Goal: Check status: Check status

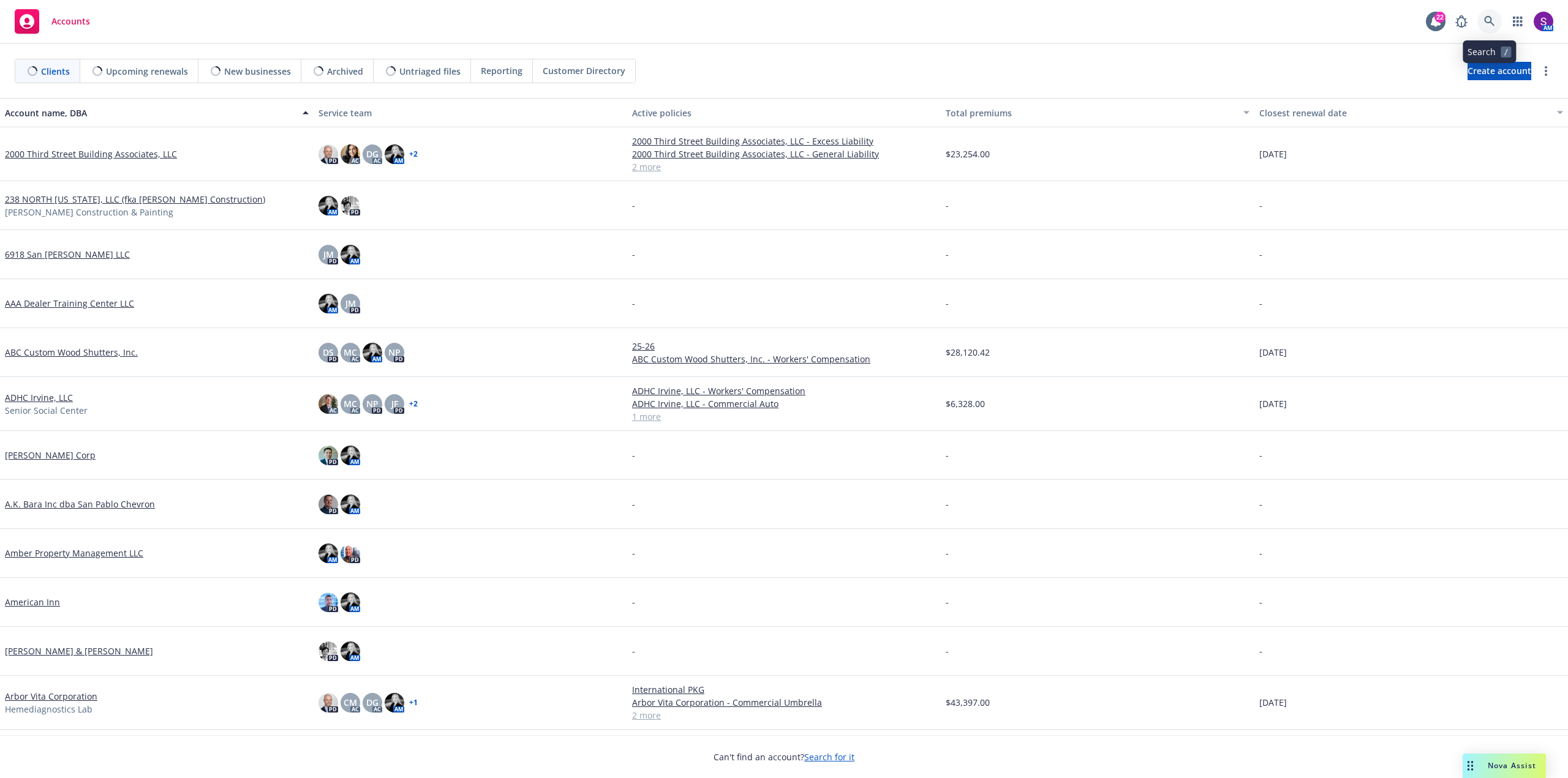
click at [1490, 14] on link at bounding box center [1490, 21] width 25 height 25
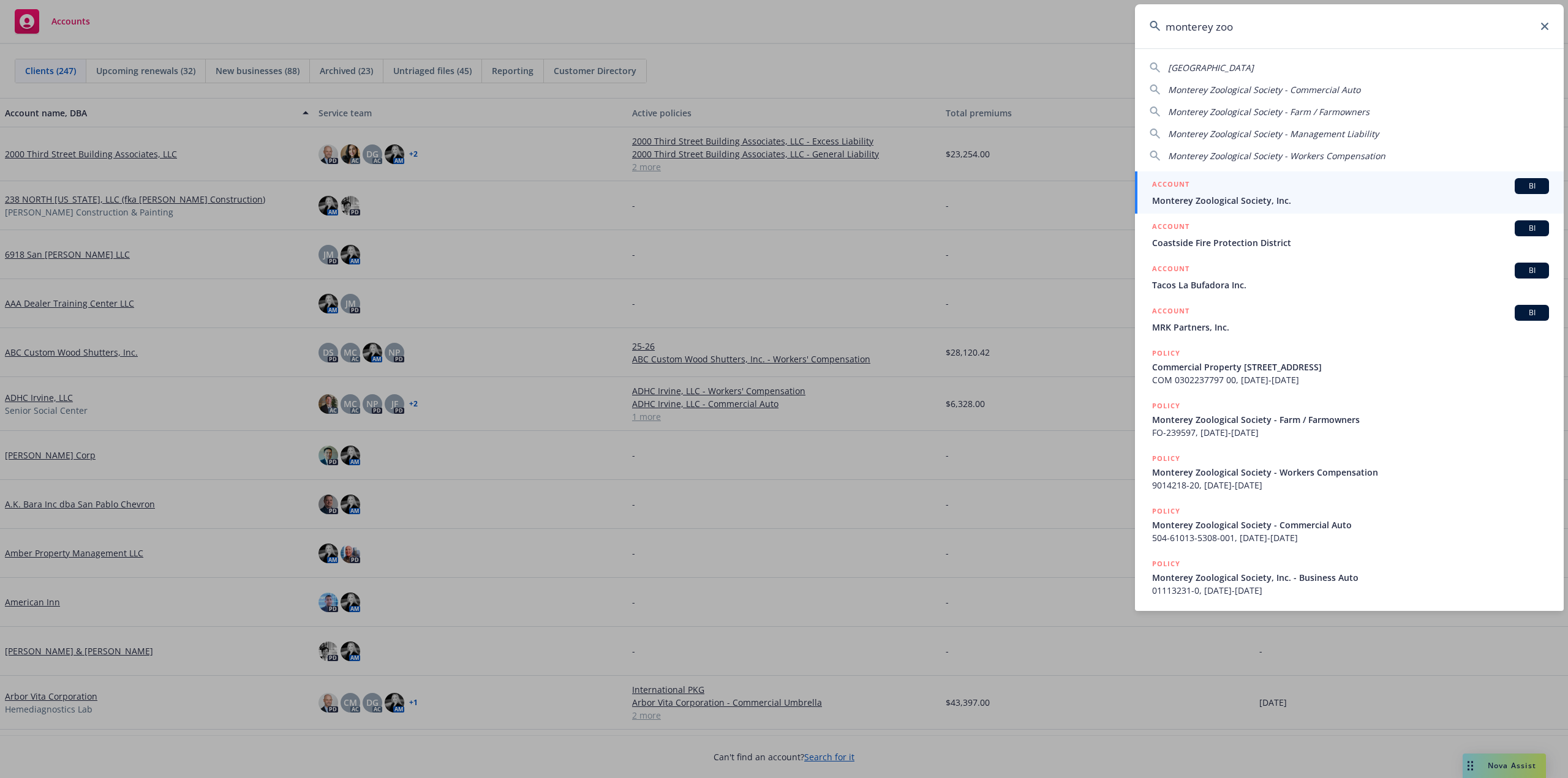
type input "monterey zoo"
click at [1224, 189] on div "ACCOUNT BI" at bounding box center [1350, 186] width 397 height 16
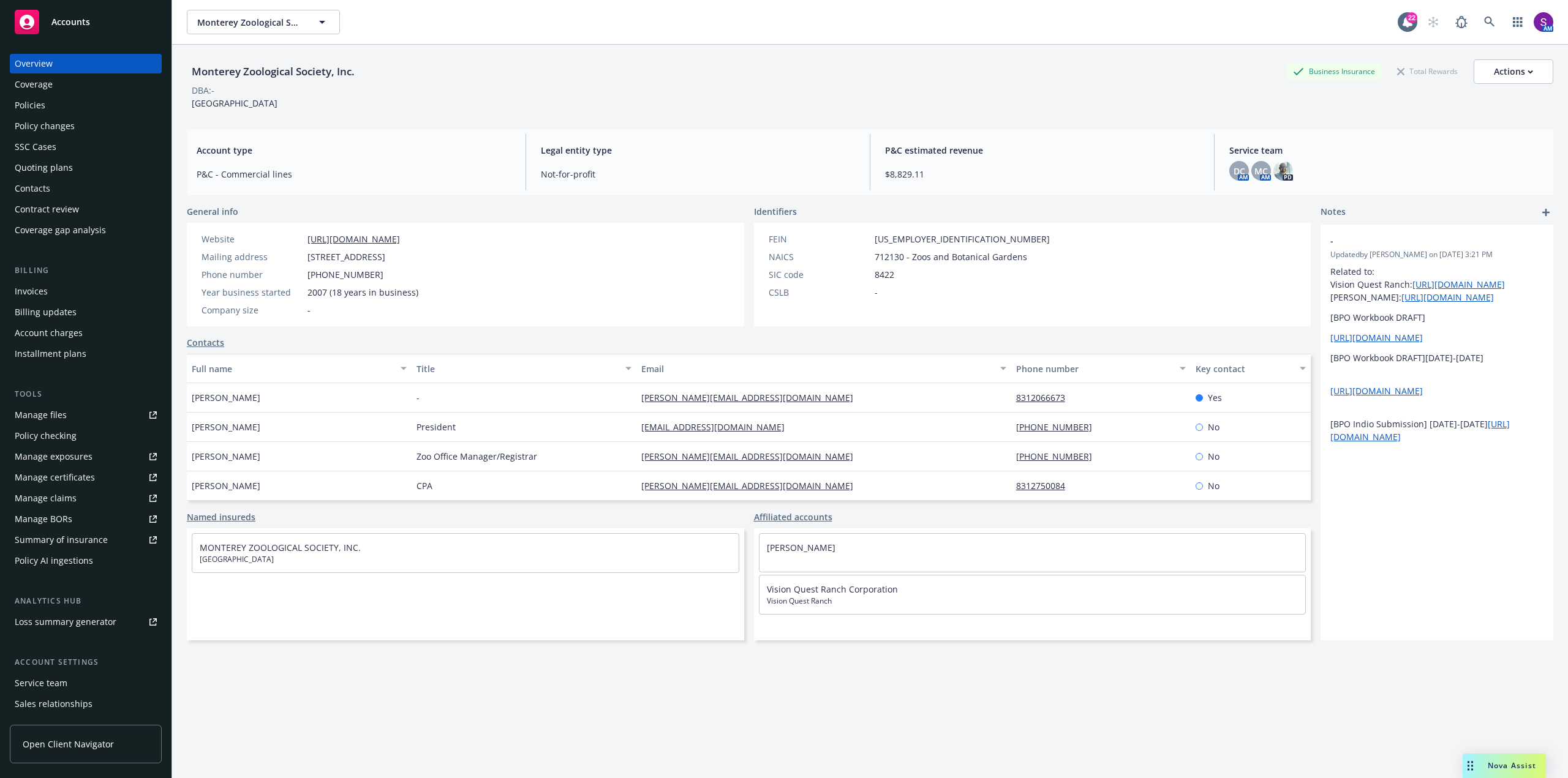
click at [71, 107] on div "Policies" at bounding box center [86, 105] width 142 height 20
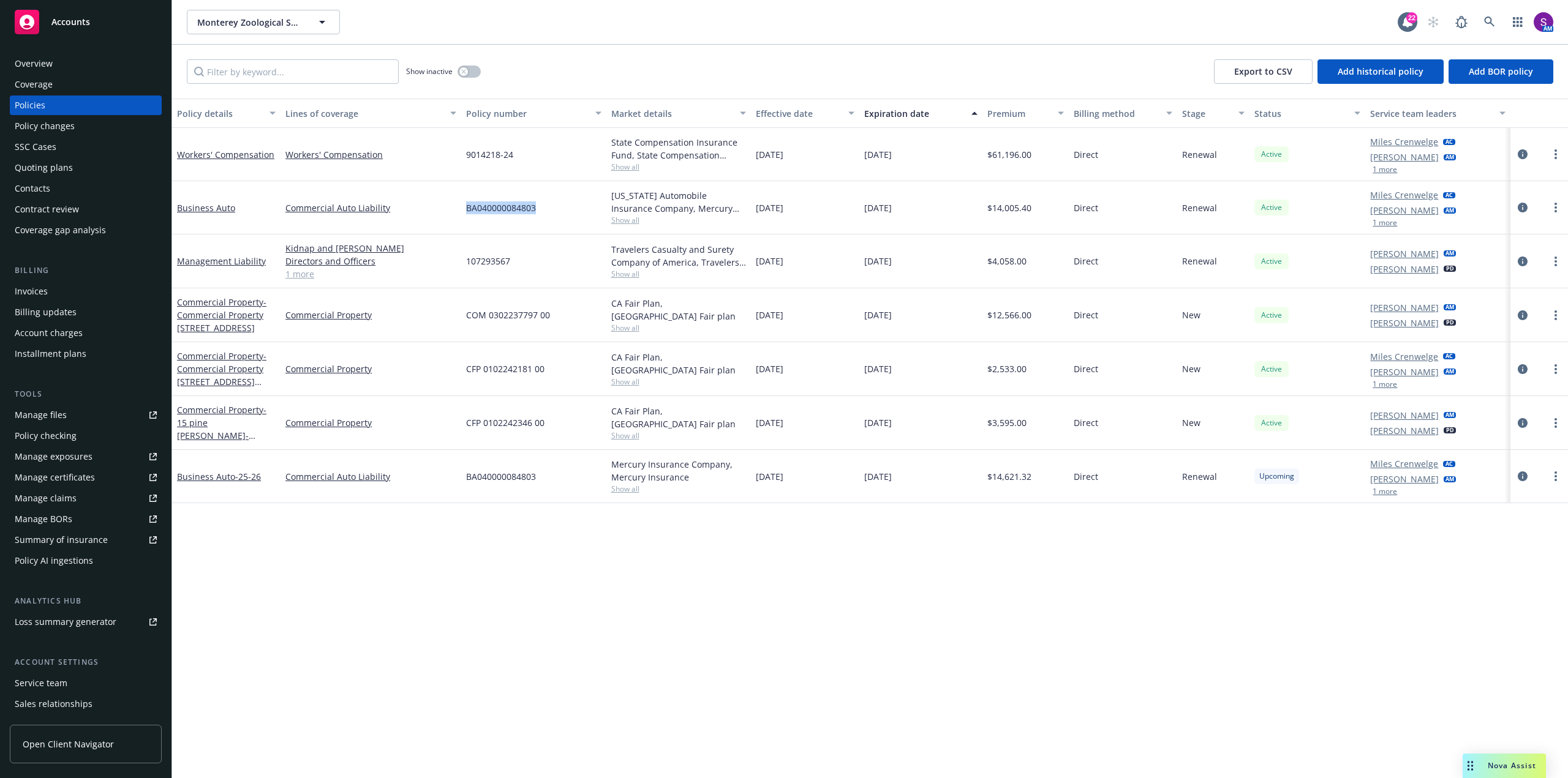
drag, startPoint x: 541, startPoint y: 210, endPoint x: 463, endPoint y: 206, distance: 78.1
click at [463, 206] on div "BA040000084803" at bounding box center [534, 208] width 145 height 53
copy span "BA040000084803"
click at [32, 64] on div "Overview" at bounding box center [34, 64] width 38 height 20
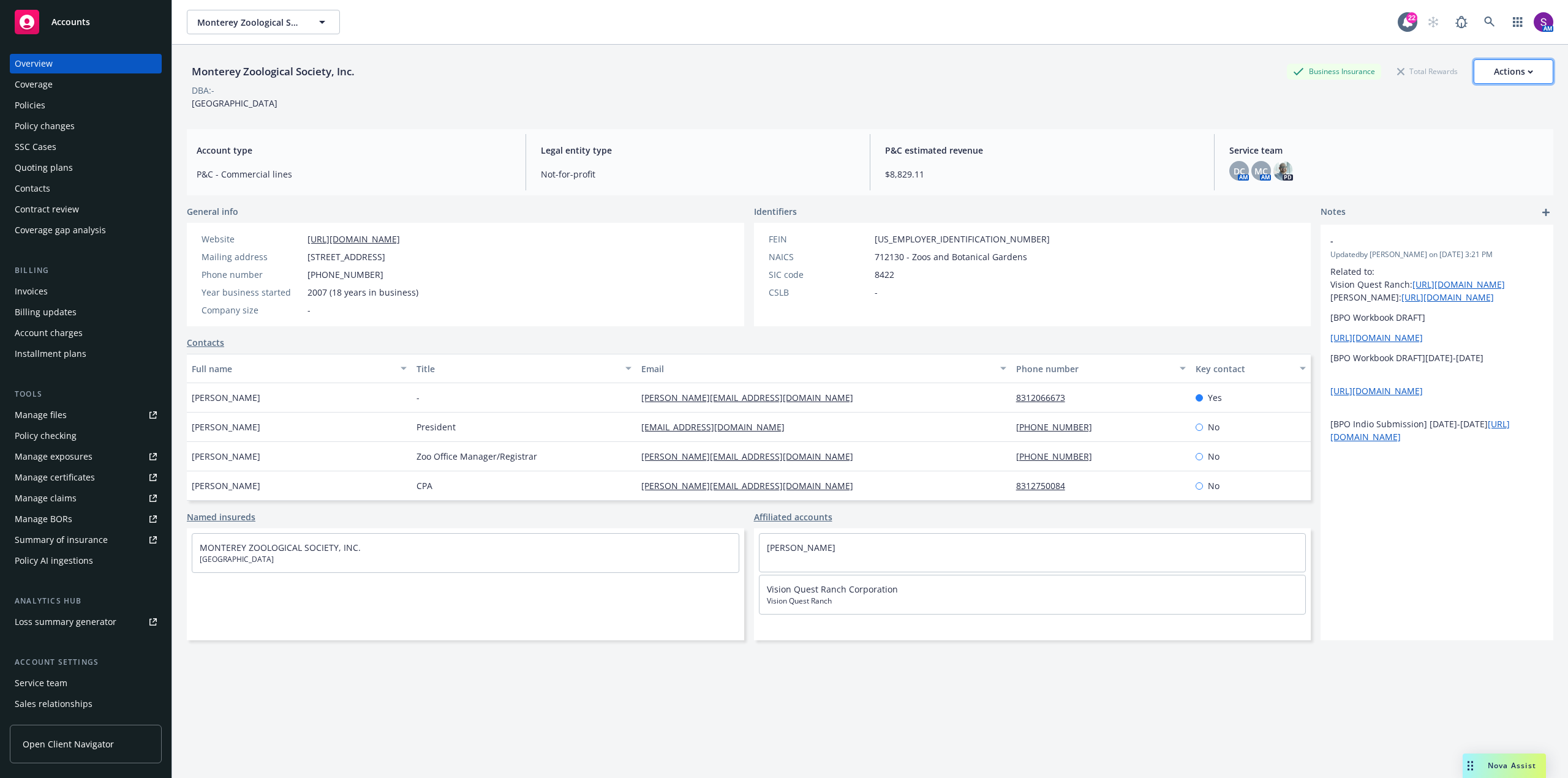
click at [1498, 71] on div "Actions" at bounding box center [1513, 72] width 39 height 23
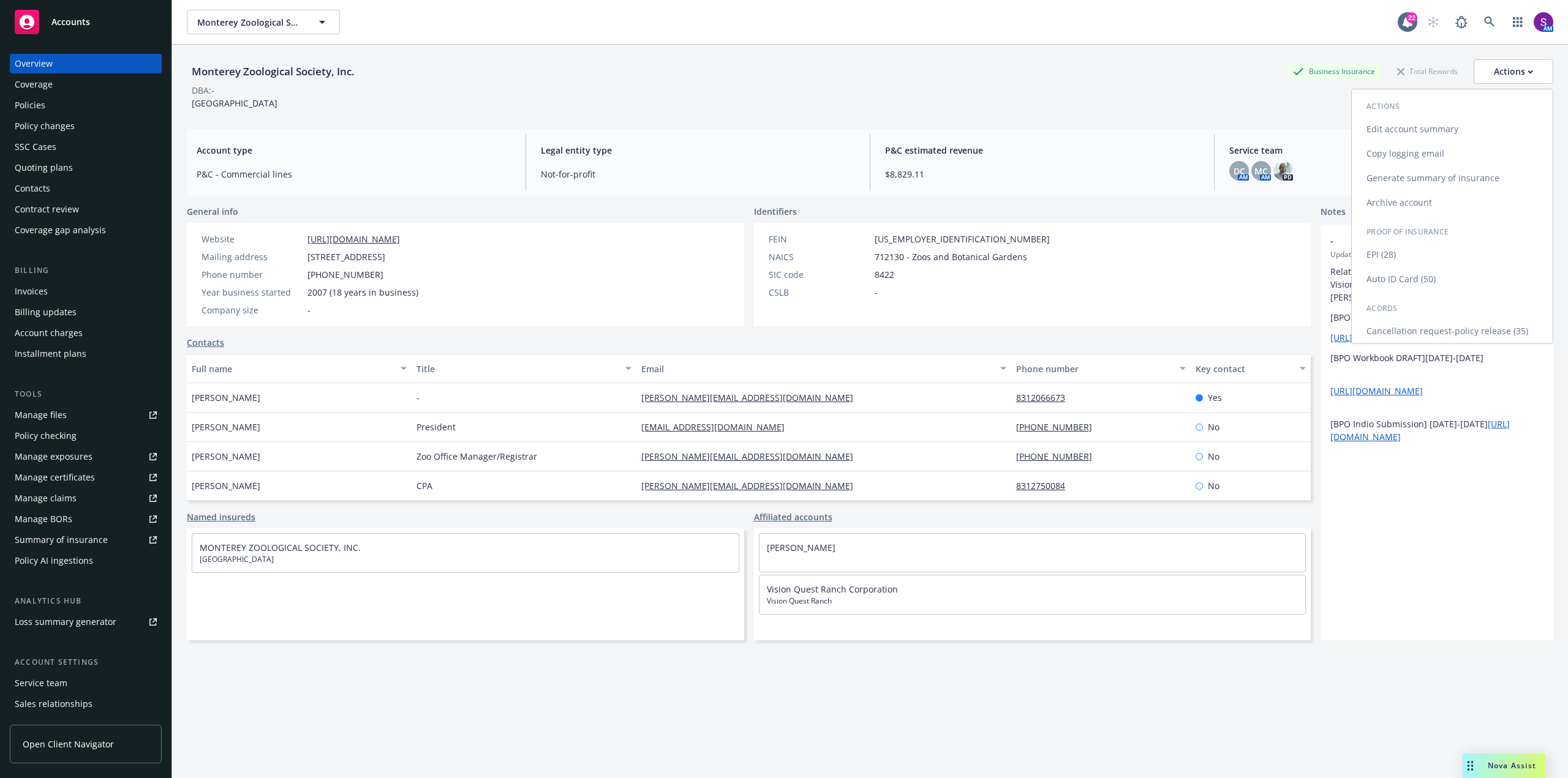
click at [1414, 154] on link "Copy logging email" at bounding box center [1452, 154] width 201 height 25
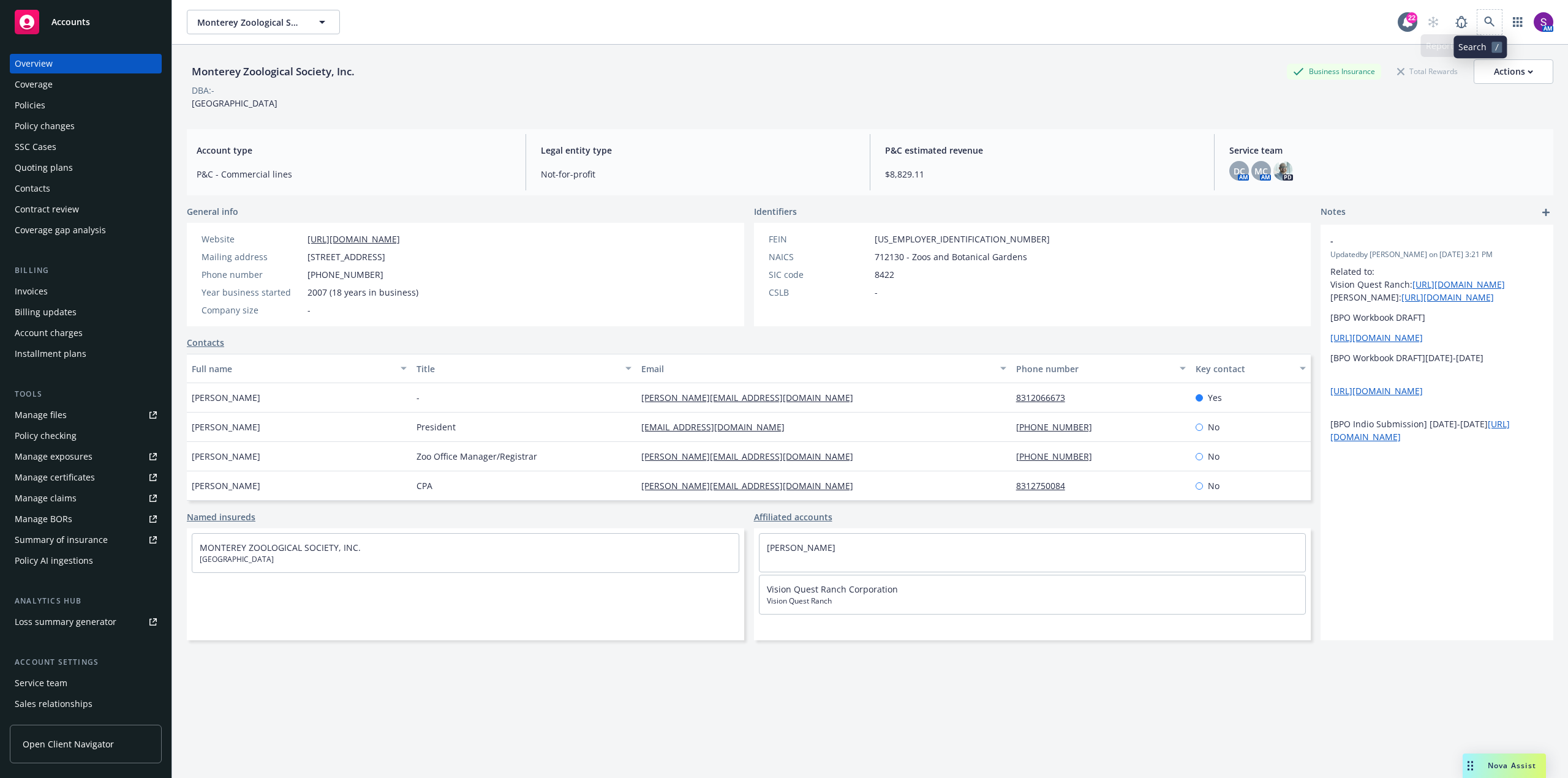
click at [1492, 10] on span at bounding box center [1490, 22] width 25 height 25
click at [1487, 20] on link at bounding box center [1490, 22] width 25 height 25
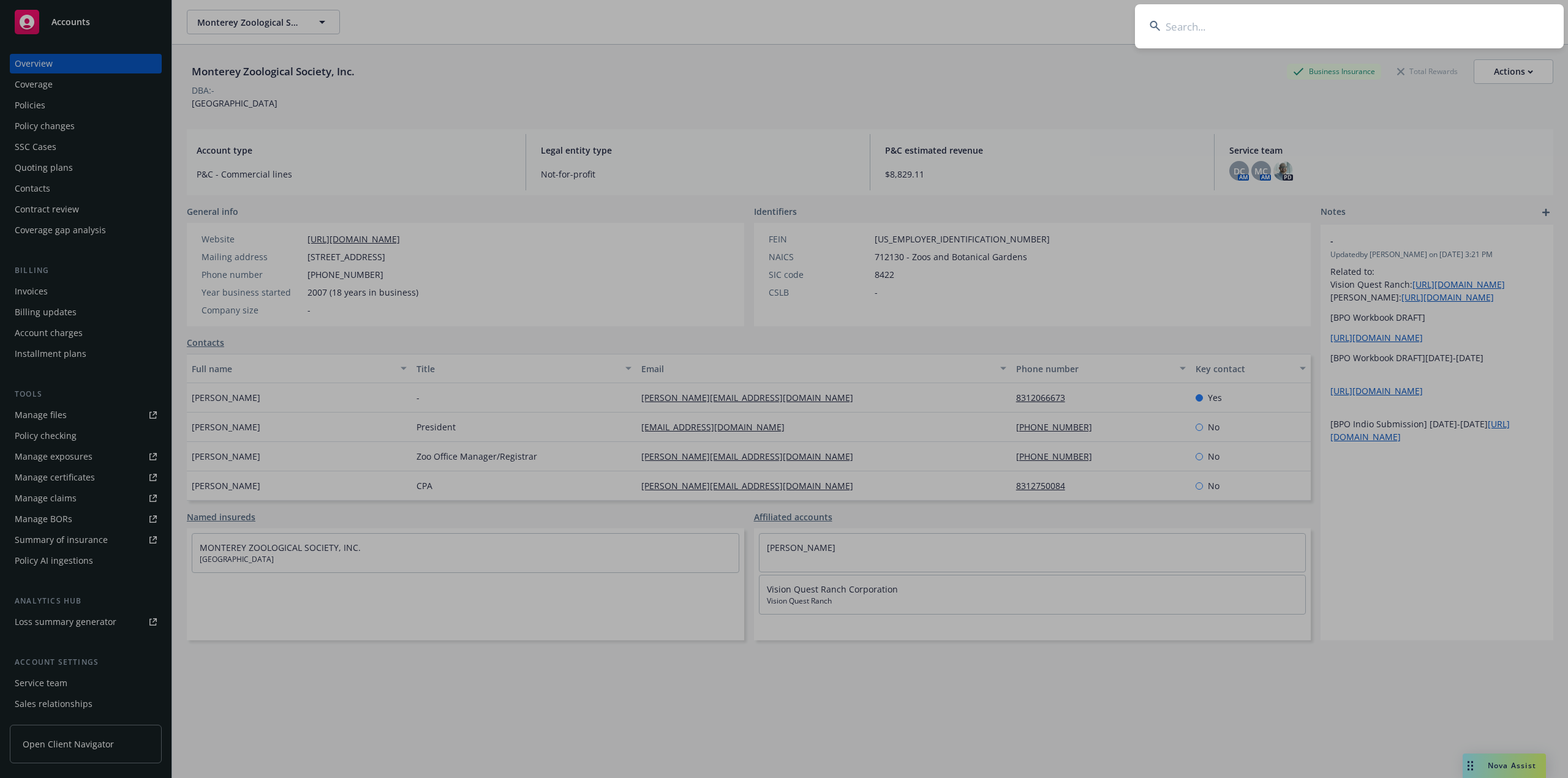
click at [1274, 29] on input at bounding box center [1349, 26] width 429 height 44
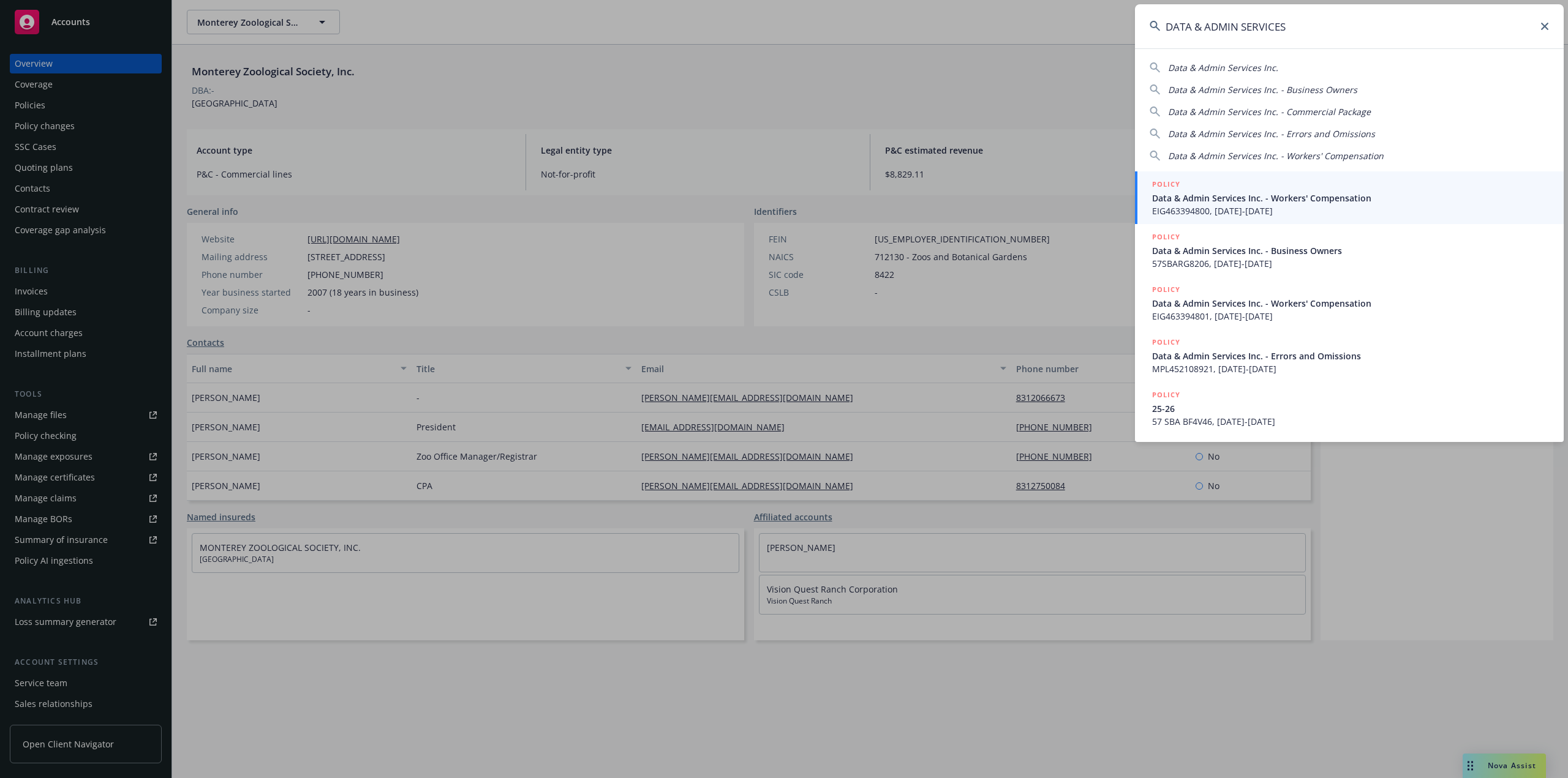
type input "DATA & ADMIN SERVICES"
click at [1235, 200] on span "Data & Admin Services Inc. - Workers' Compensation" at bounding box center [1350, 198] width 397 height 13
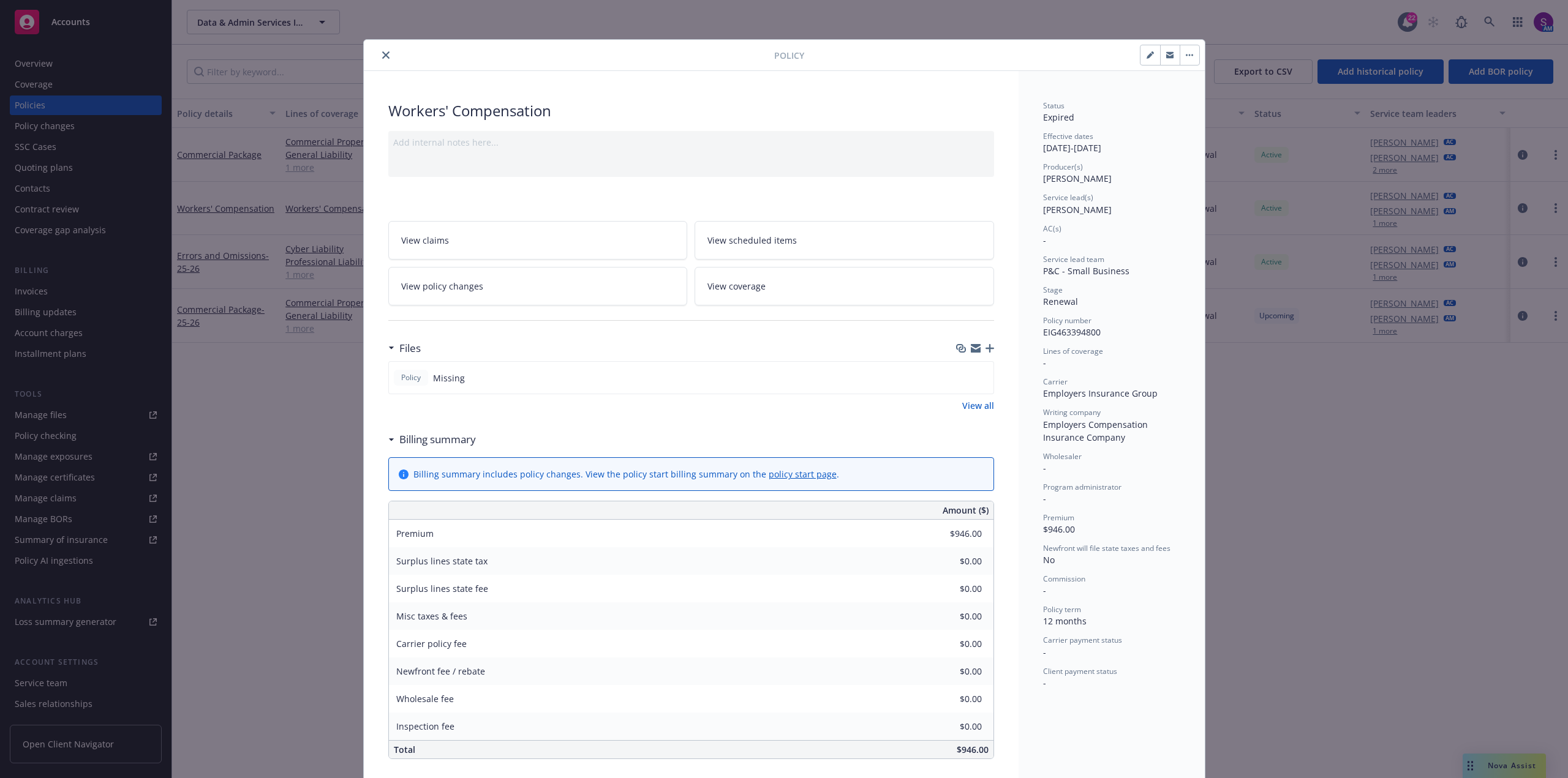
click at [387, 57] on button "close" at bounding box center [386, 55] width 15 height 15
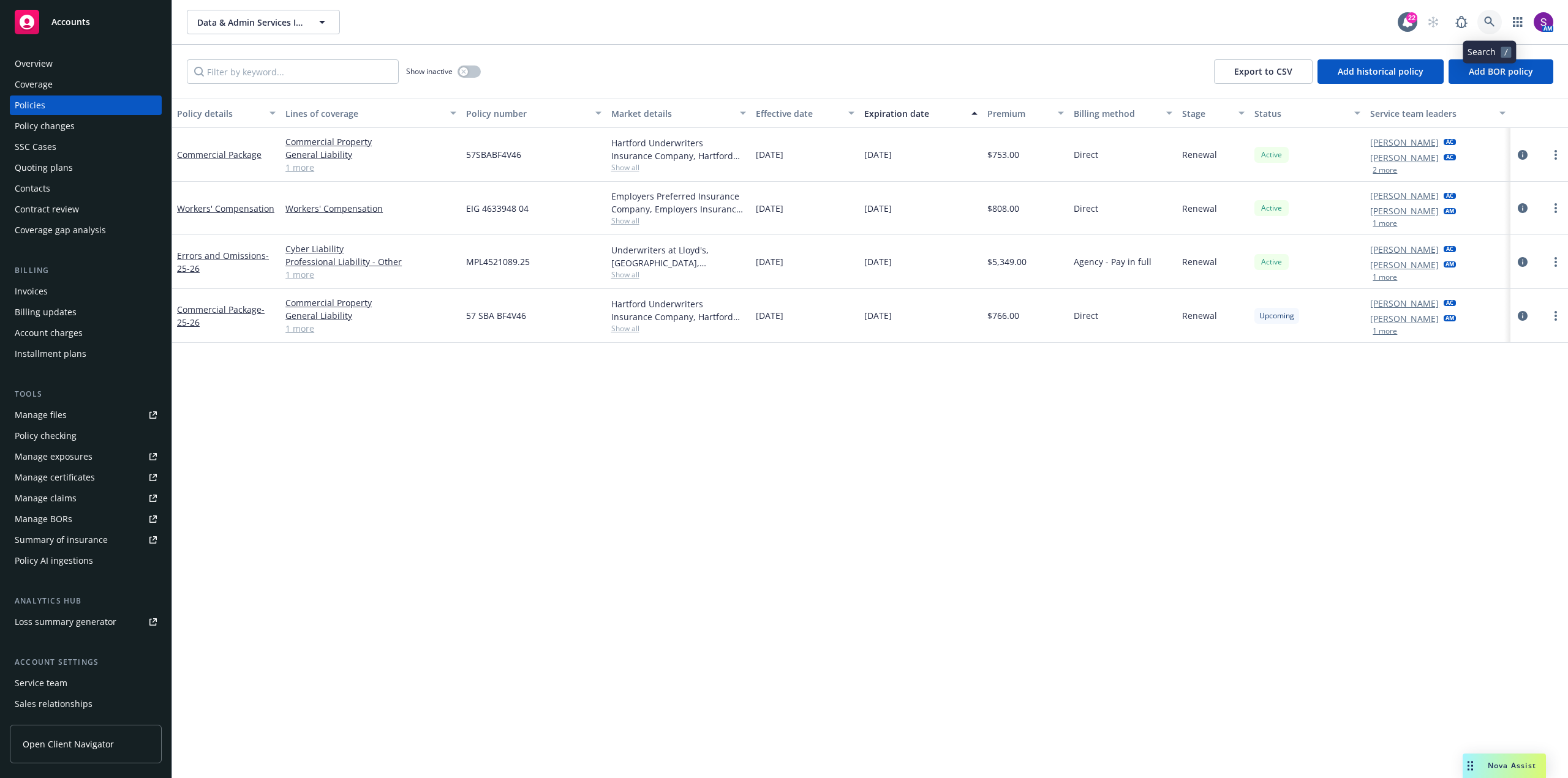
click at [1499, 18] on link at bounding box center [1490, 22] width 25 height 25
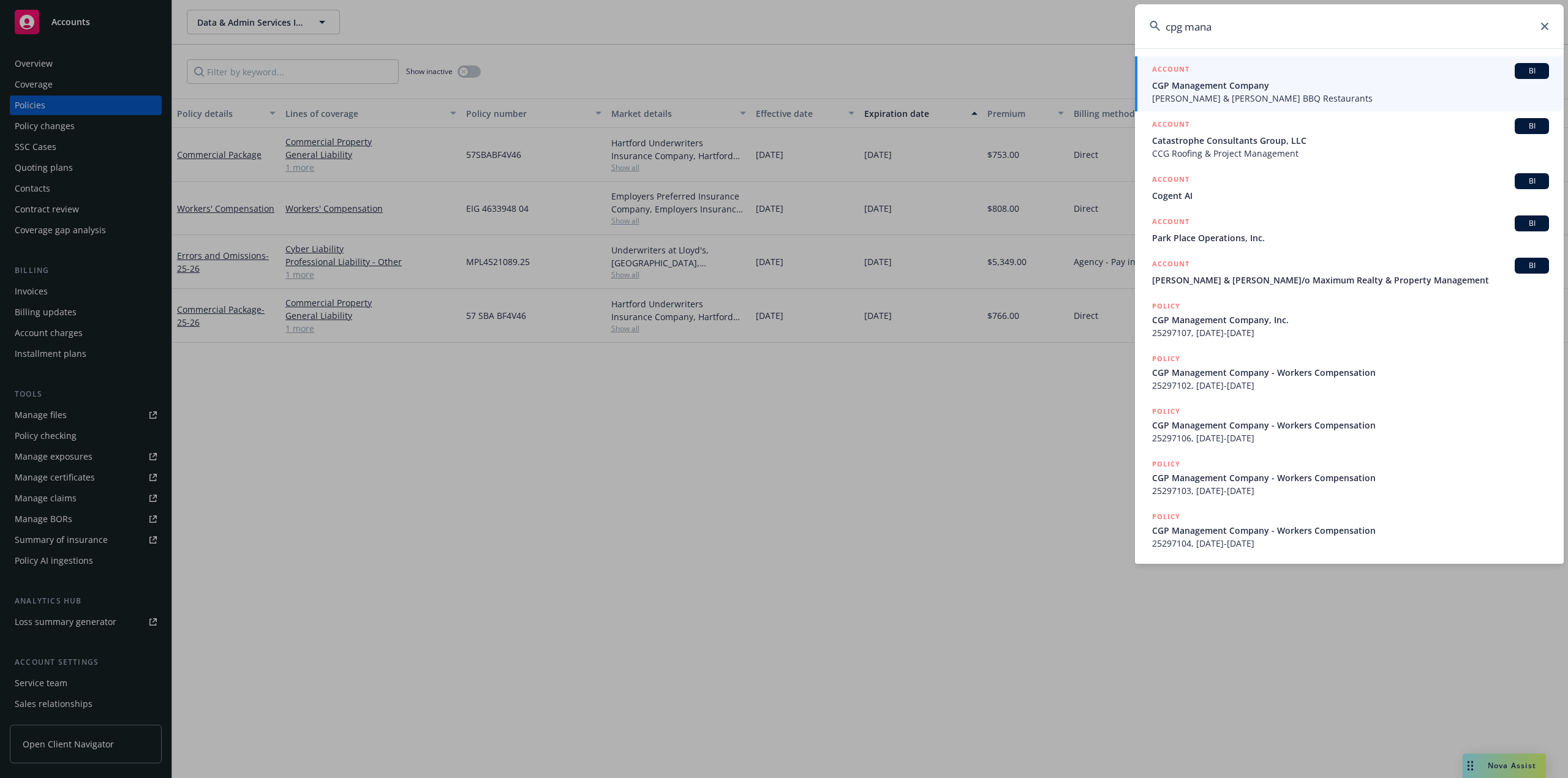
type input "cpg mana"
click at [1252, 97] on span "[PERSON_NAME] & [PERSON_NAME] BBQ Restaurants" at bounding box center [1350, 98] width 397 height 13
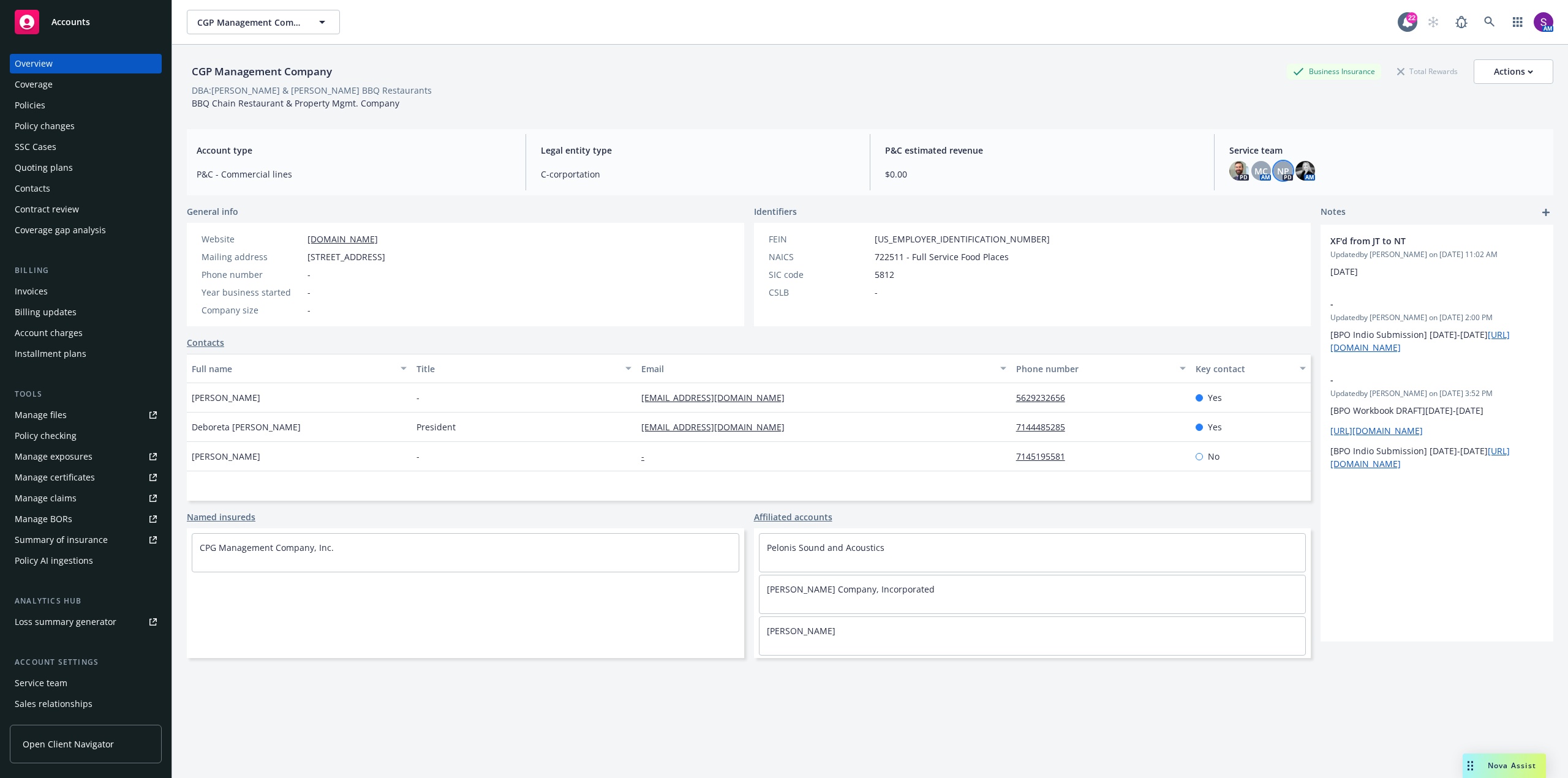
click at [1278, 168] on span "NP" at bounding box center [1283, 171] width 12 height 13
click at [102, 111] on div "Policies" at bounding box center [86, 105] width 142 height 20
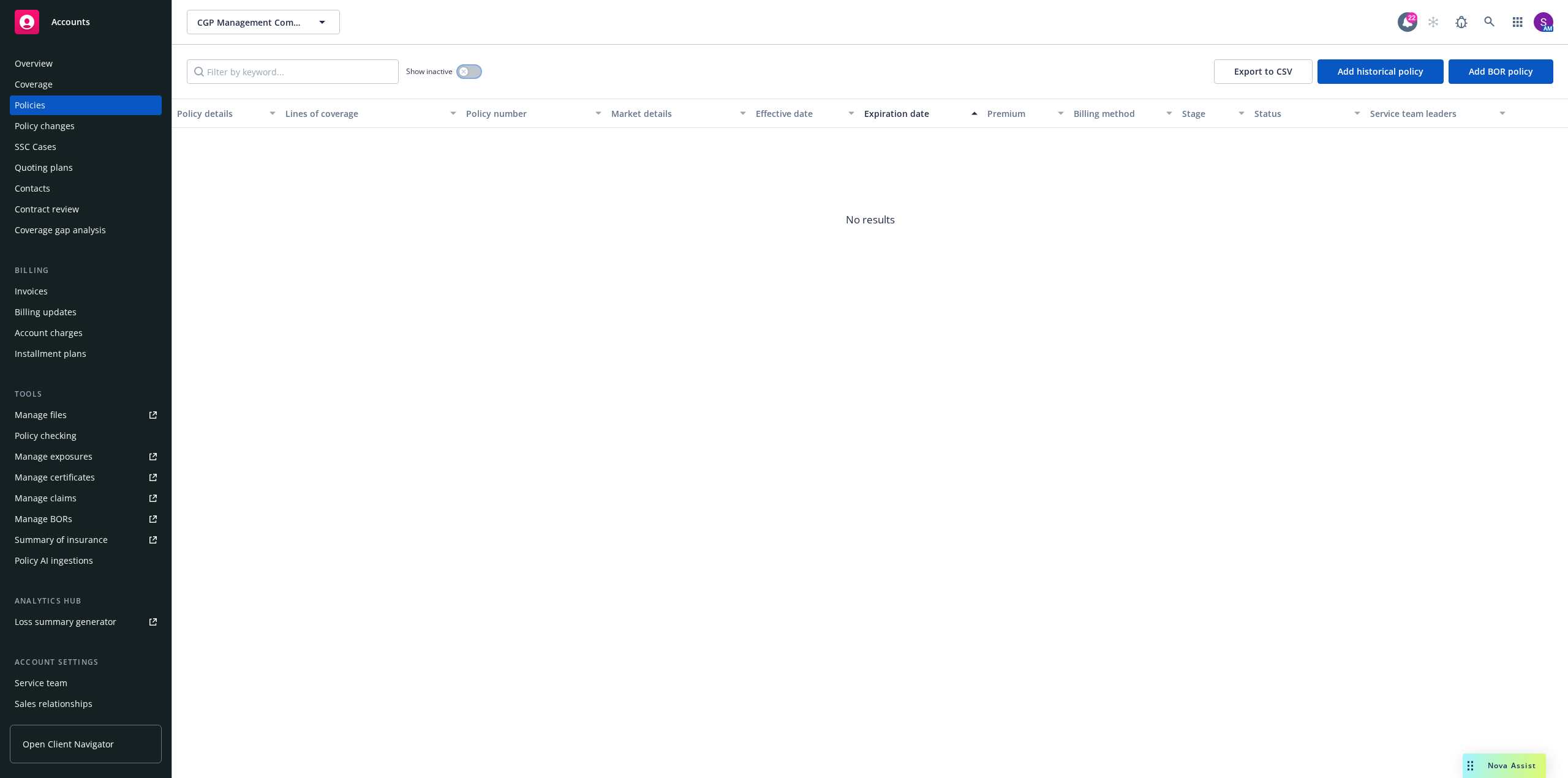
click at [466, 70] on icon "button" at bounding box center [464, 72] width 5 height 5
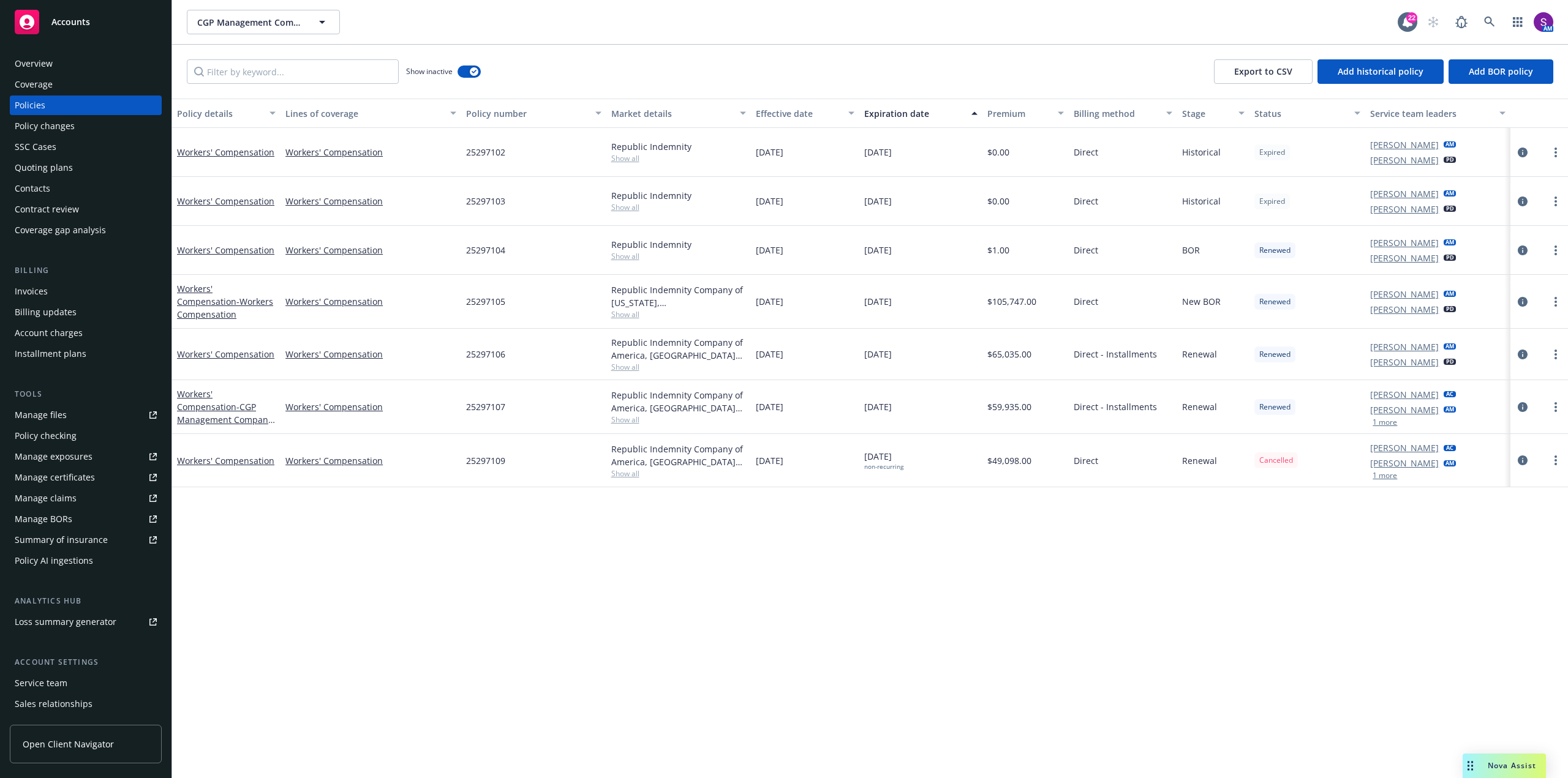
click at [1505, 16] on div "AM" at bounding box center [1487, 22] width 132 height 25
click at [1483, 18] on link at bounding box center [1490, 22] width 25 height 25
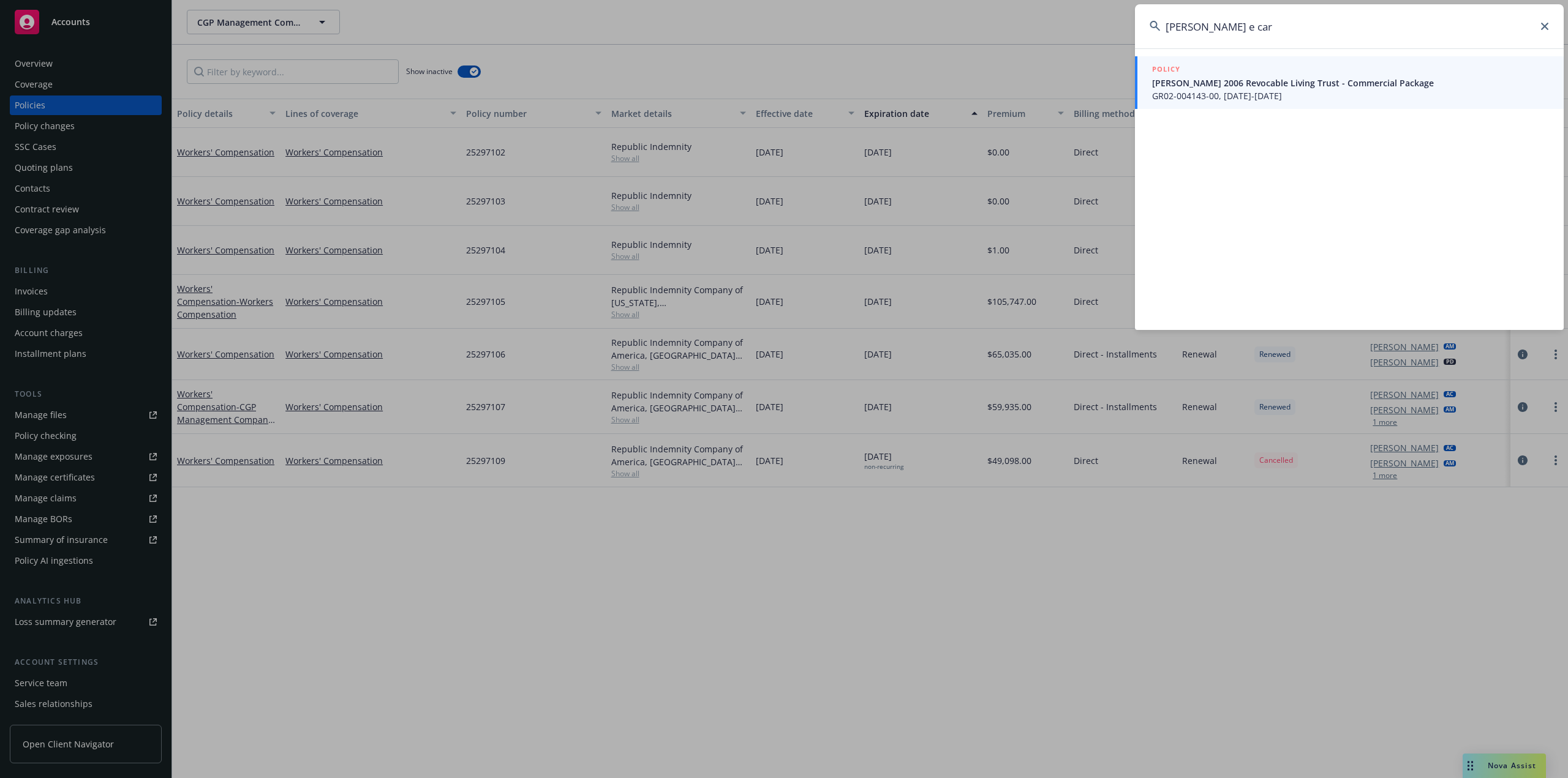
type input "[PERSON_NAME] e car"
click at [1162, 82] on span "[PERSON_NAME] 2006 Revocable Living Trust - Commercial Package" at bounding box center [1350, 83] width 397 height 13
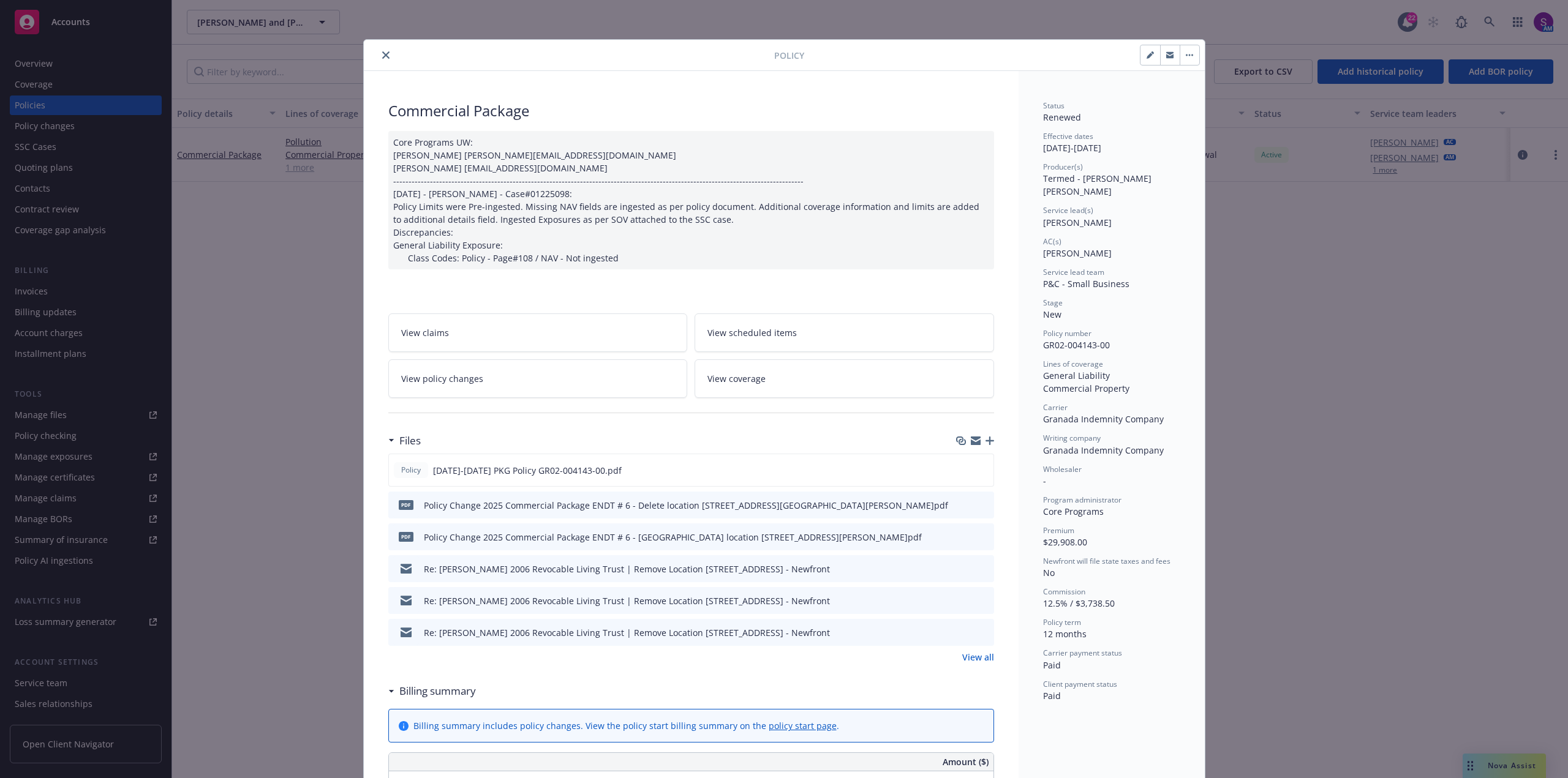
click at [382, 55] on icon "close" at bounding box center [386, 55] width 7 height 7
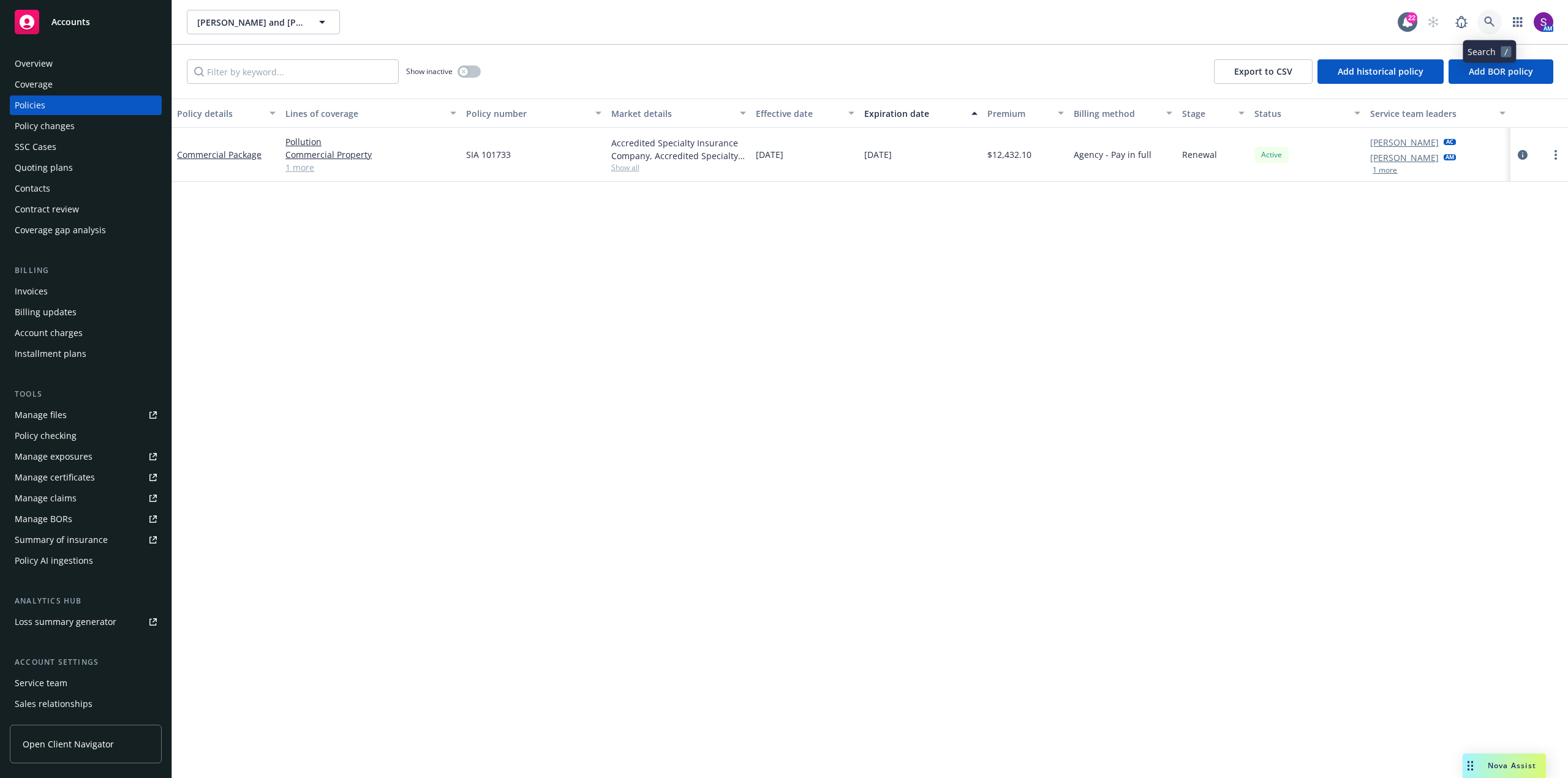
click at [1491, 21] on icon at bounding box center [1489, 21] width 10 height 10
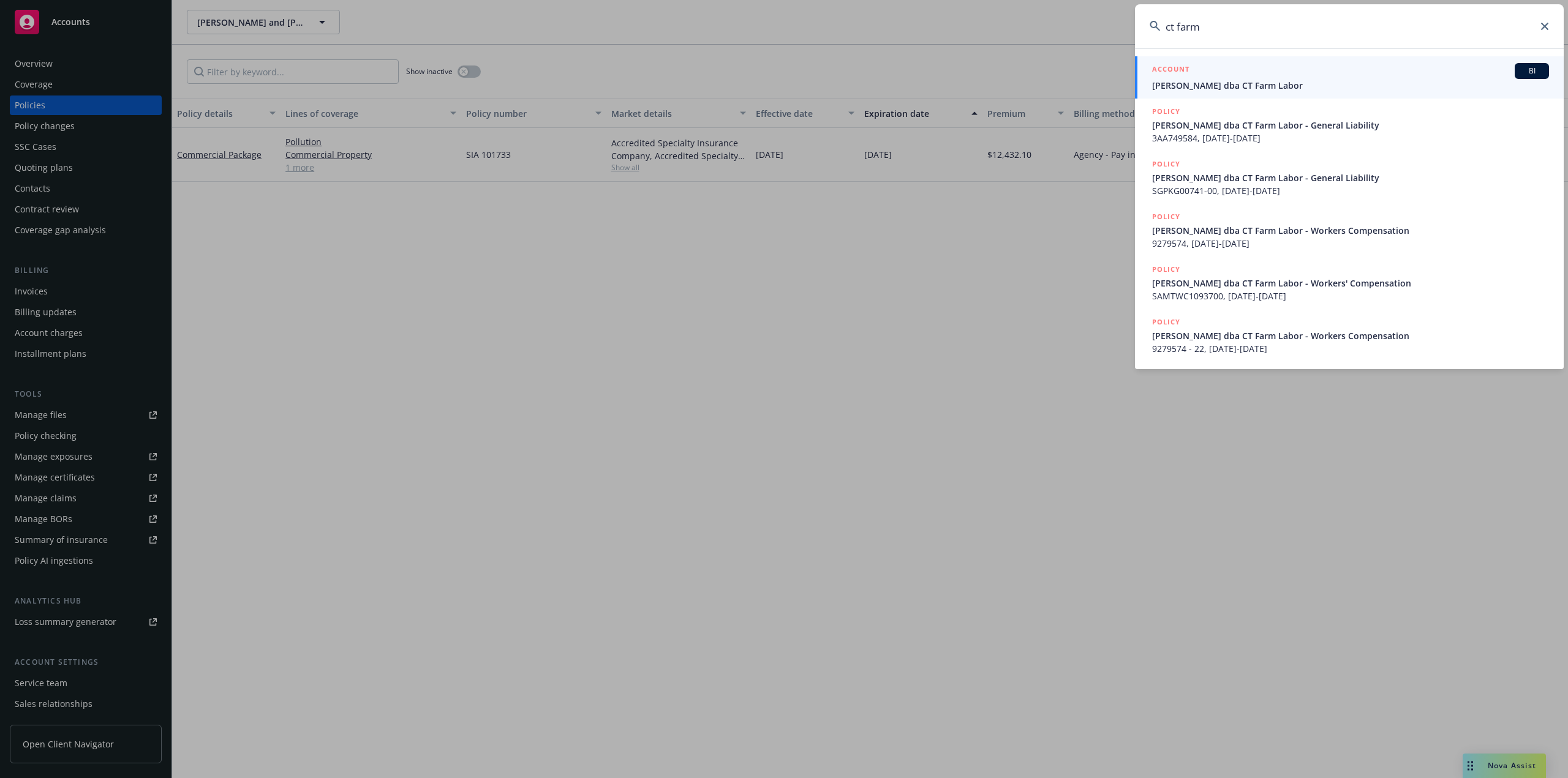
type input "ct farm"
click at [1280, 81] on span "[PERSON_NAME] dba CT Farm Labor" at bounding box center [1350, 85] width 397 height 13
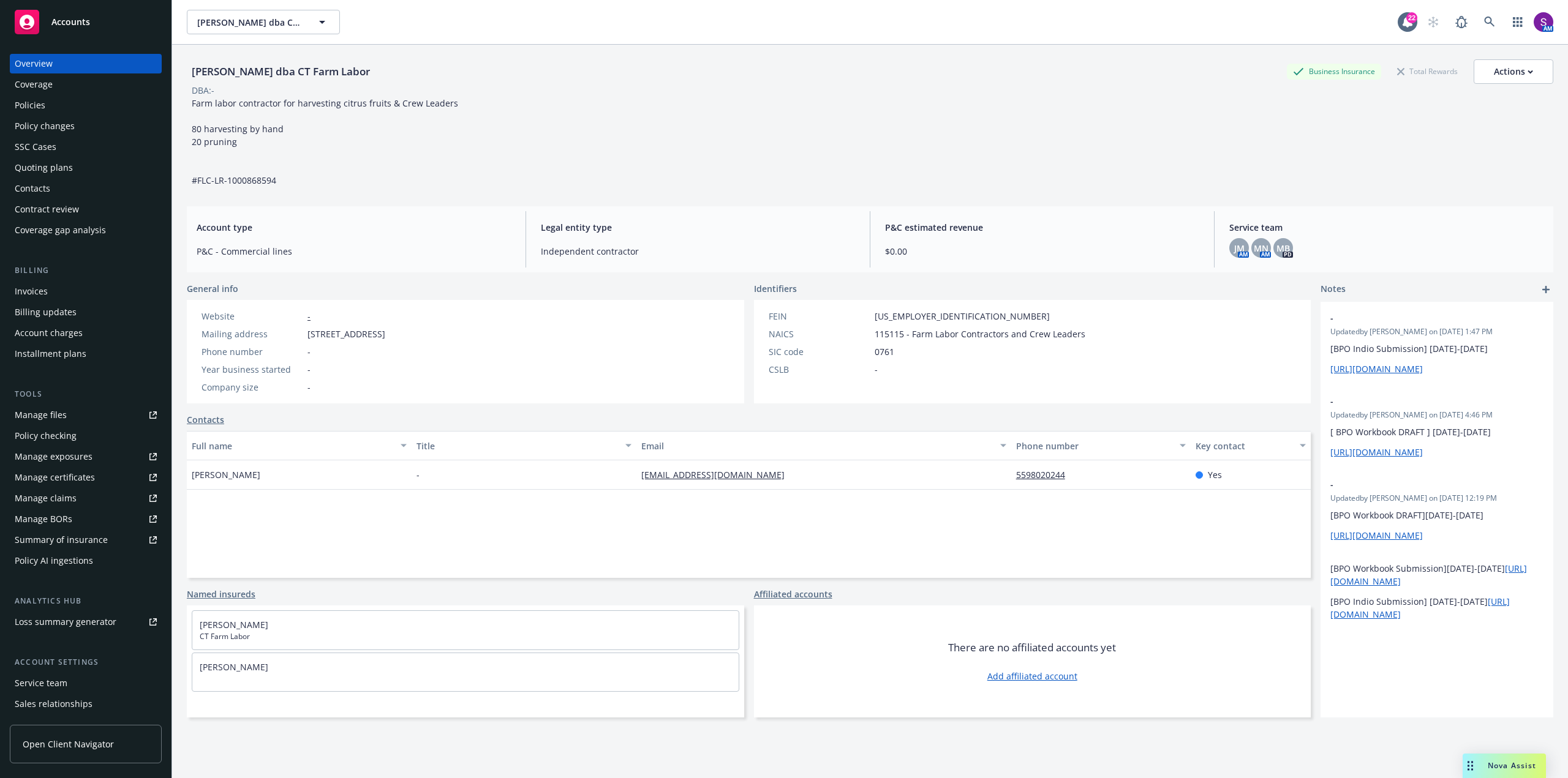
click at [61, 110] on div "Policies" at bounding box center [86, 105] width 142 height 20
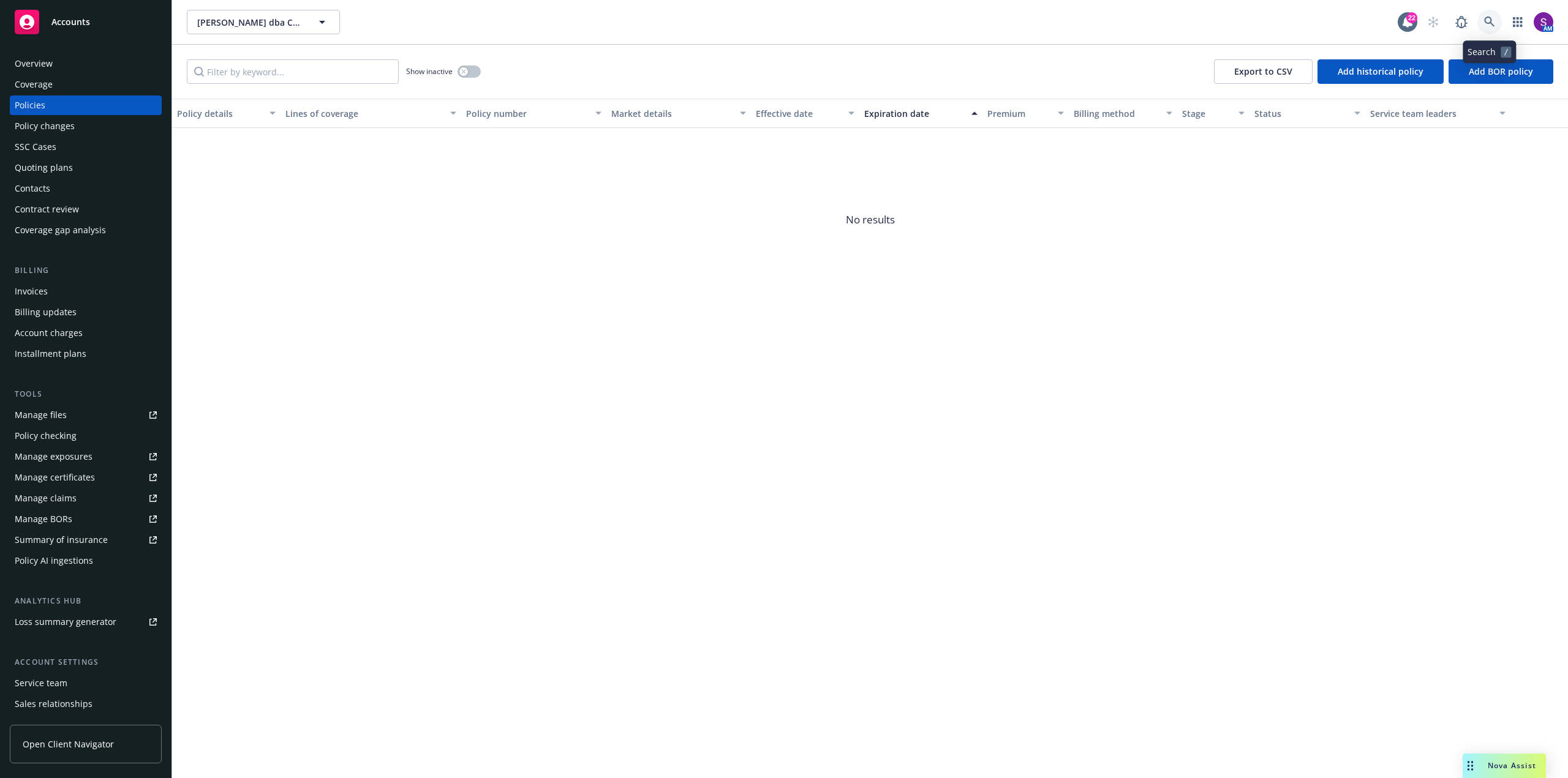
click at [1496, 18] on link at bounding box center [1490, 22] width 25 height 25
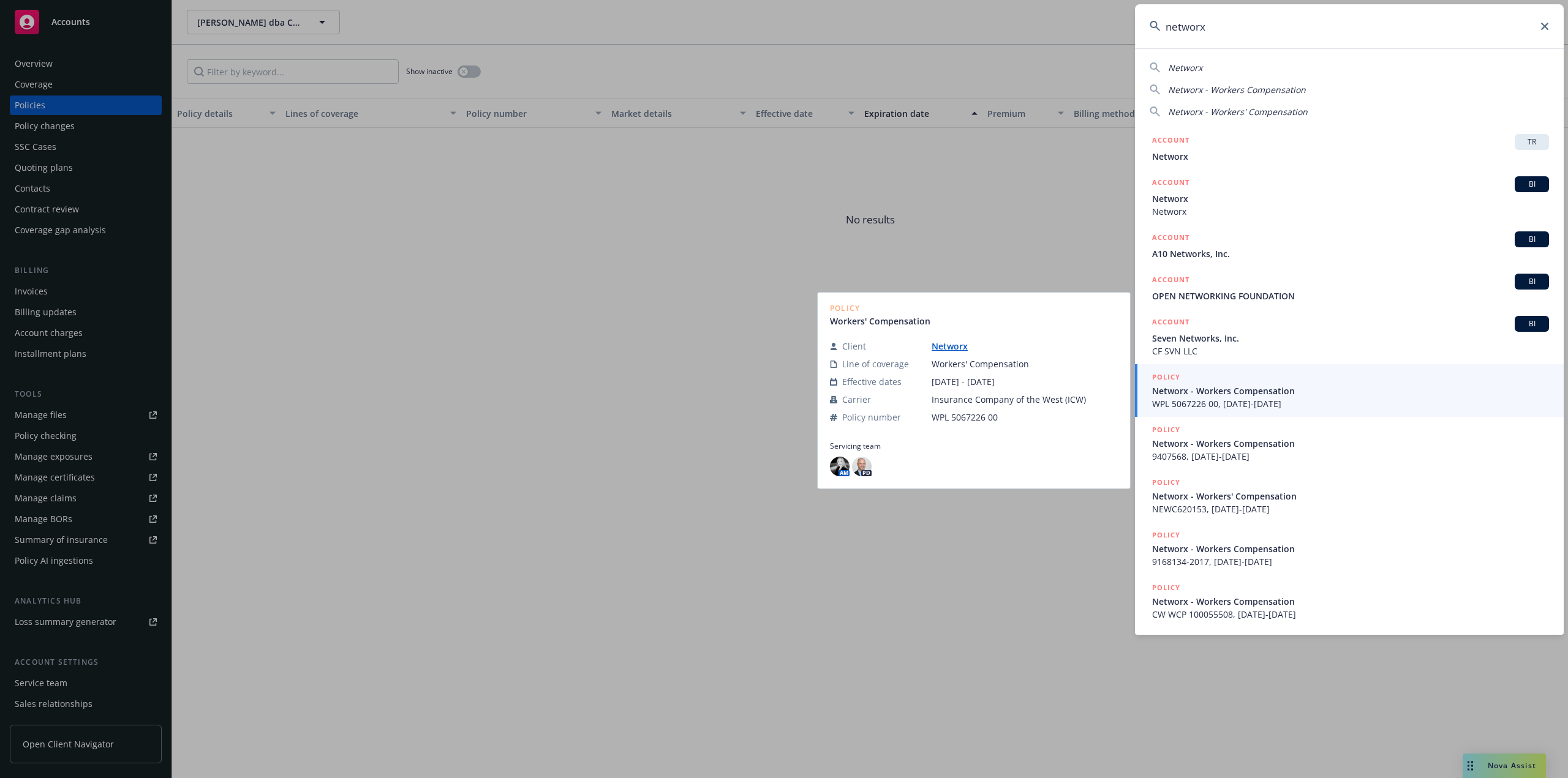
type input "networx"
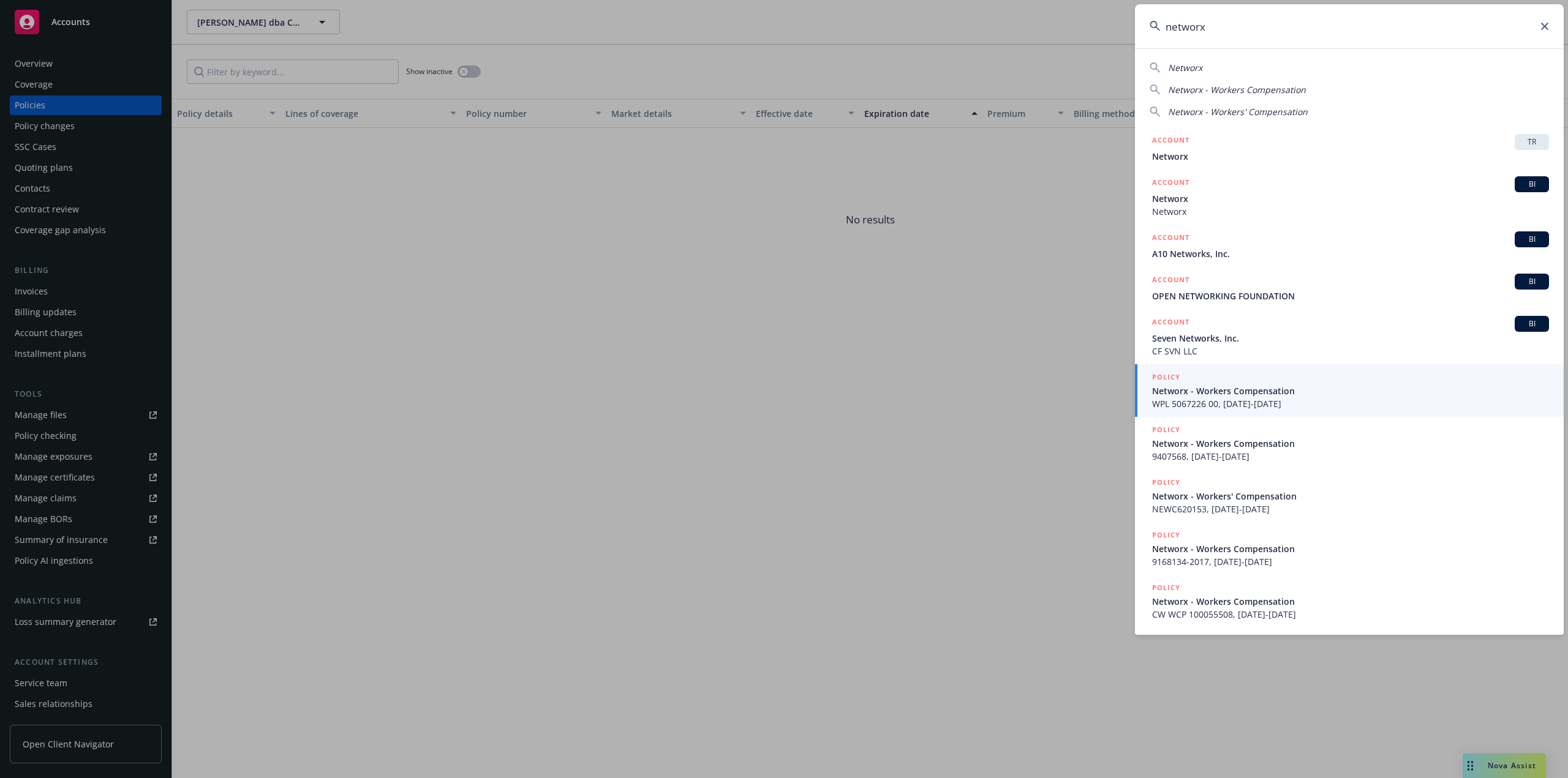
click at [1199, 394] on span "Networx - Workers Compensation" at bounding box center [1350, 391] width 397 height 13
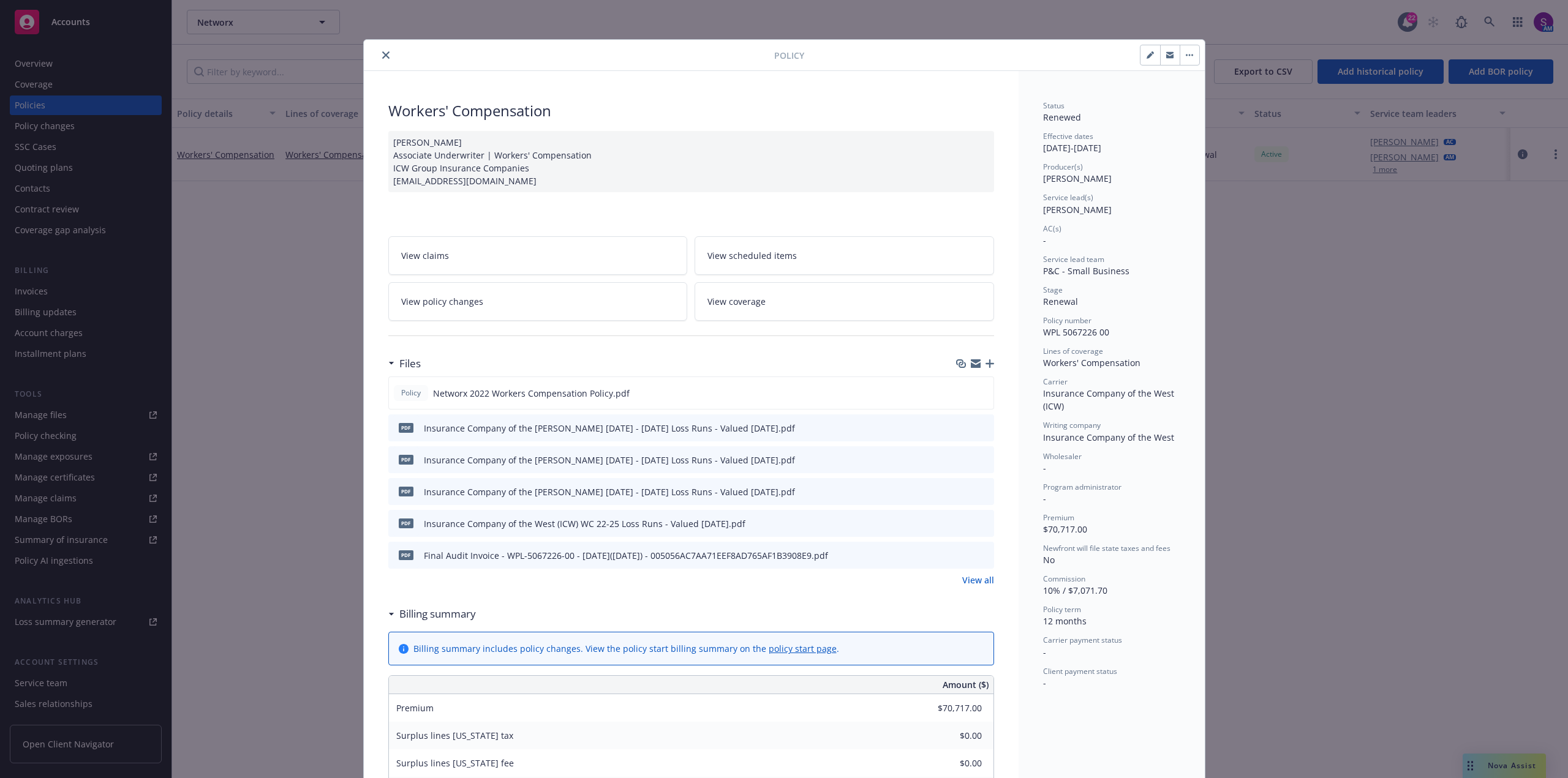
click at [383, 55] on icon "close" at bounding box center [386, 55] width 7 height 7
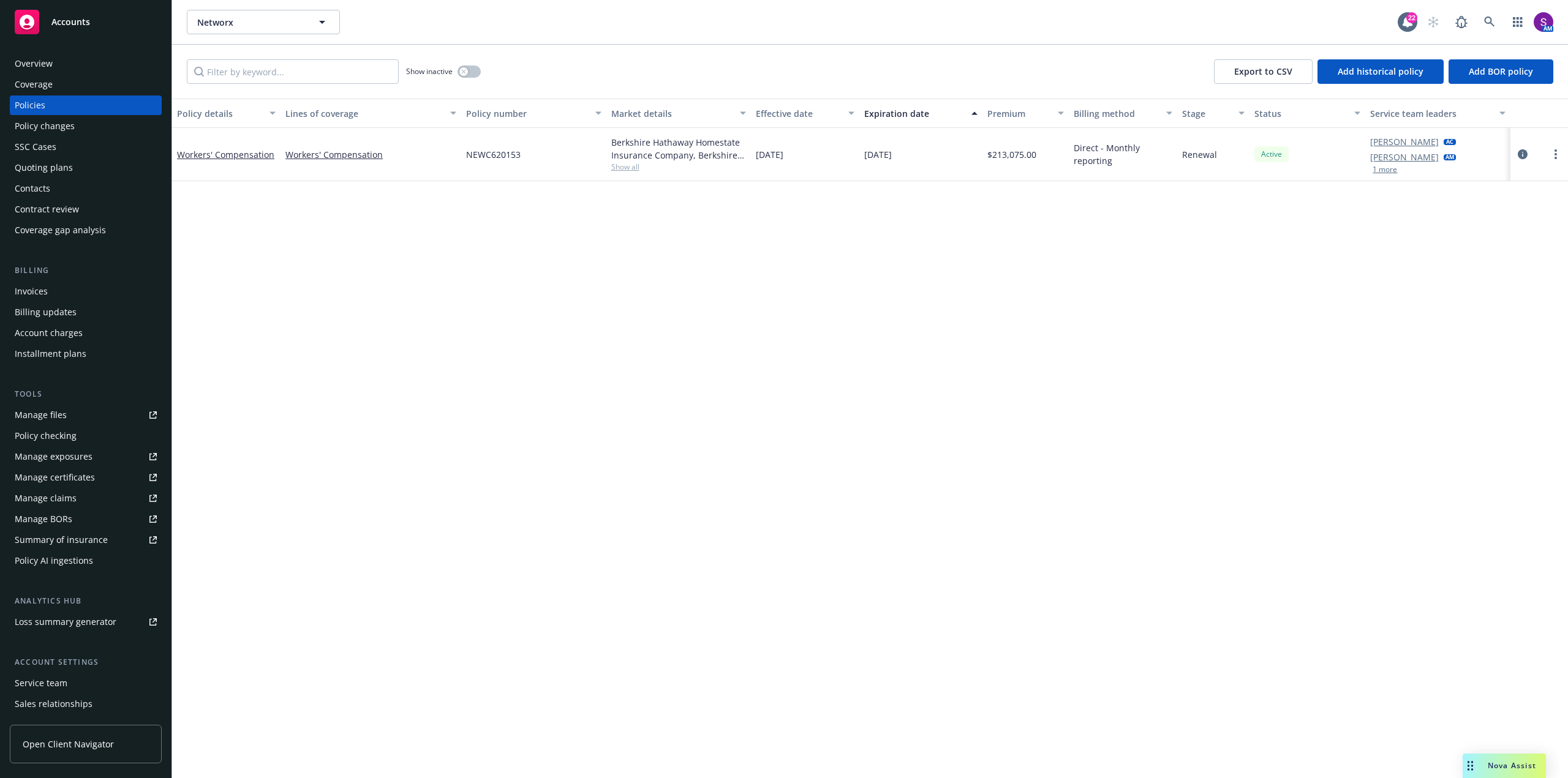
click at [93, 62] on div "Overview" at bounding box center [86, 64] width 142 height 20
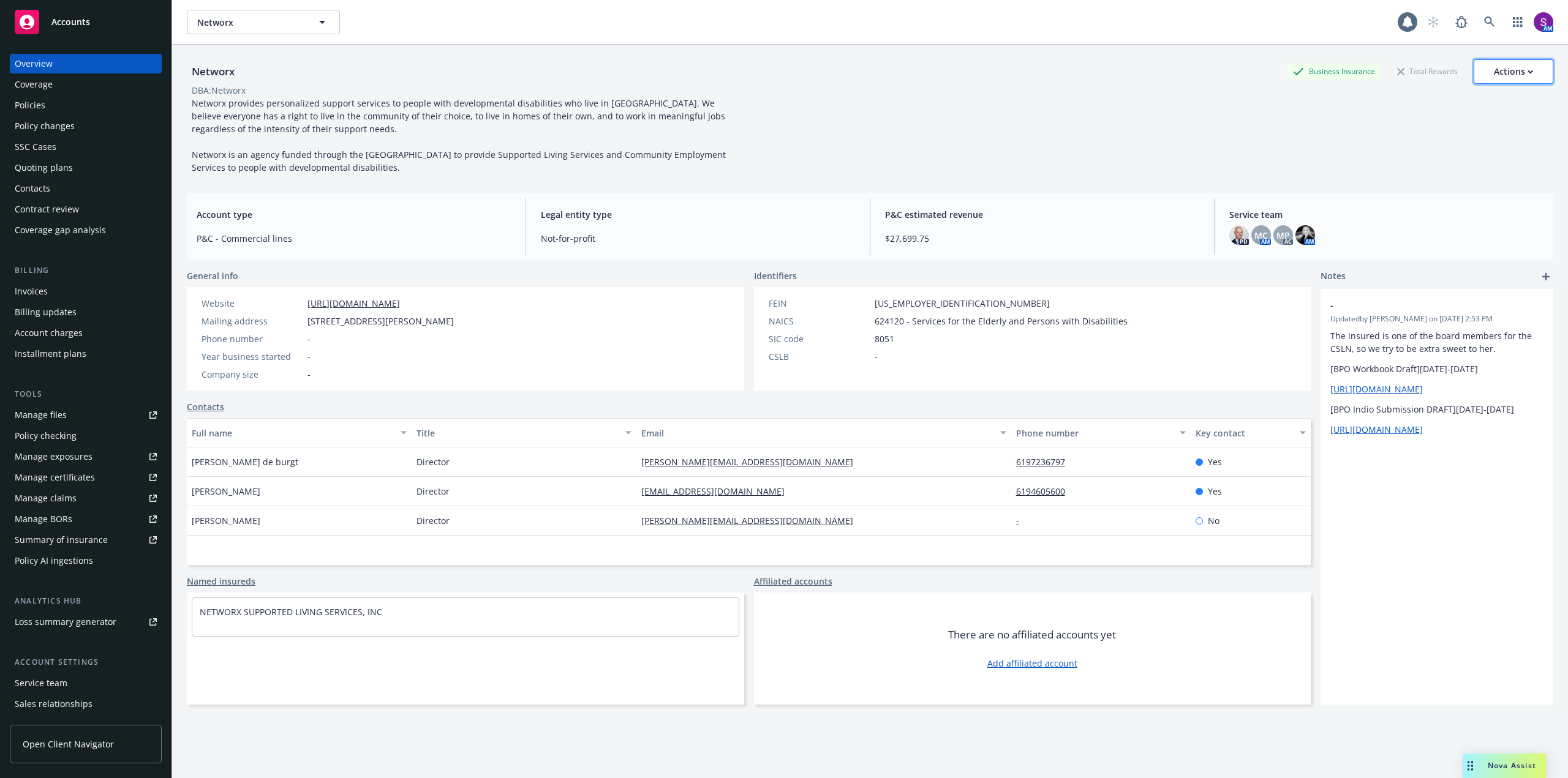
click at [1494, 77] on div "Actions" at bounding box center [1513, 72] width 39 height 23
click at [1430, 157] on link "Copy logging email" at bounding box center [1452, 154] width 201 height 25
click at [1477, 16] on link at bounding box center [1490, 22] width 25 height 25
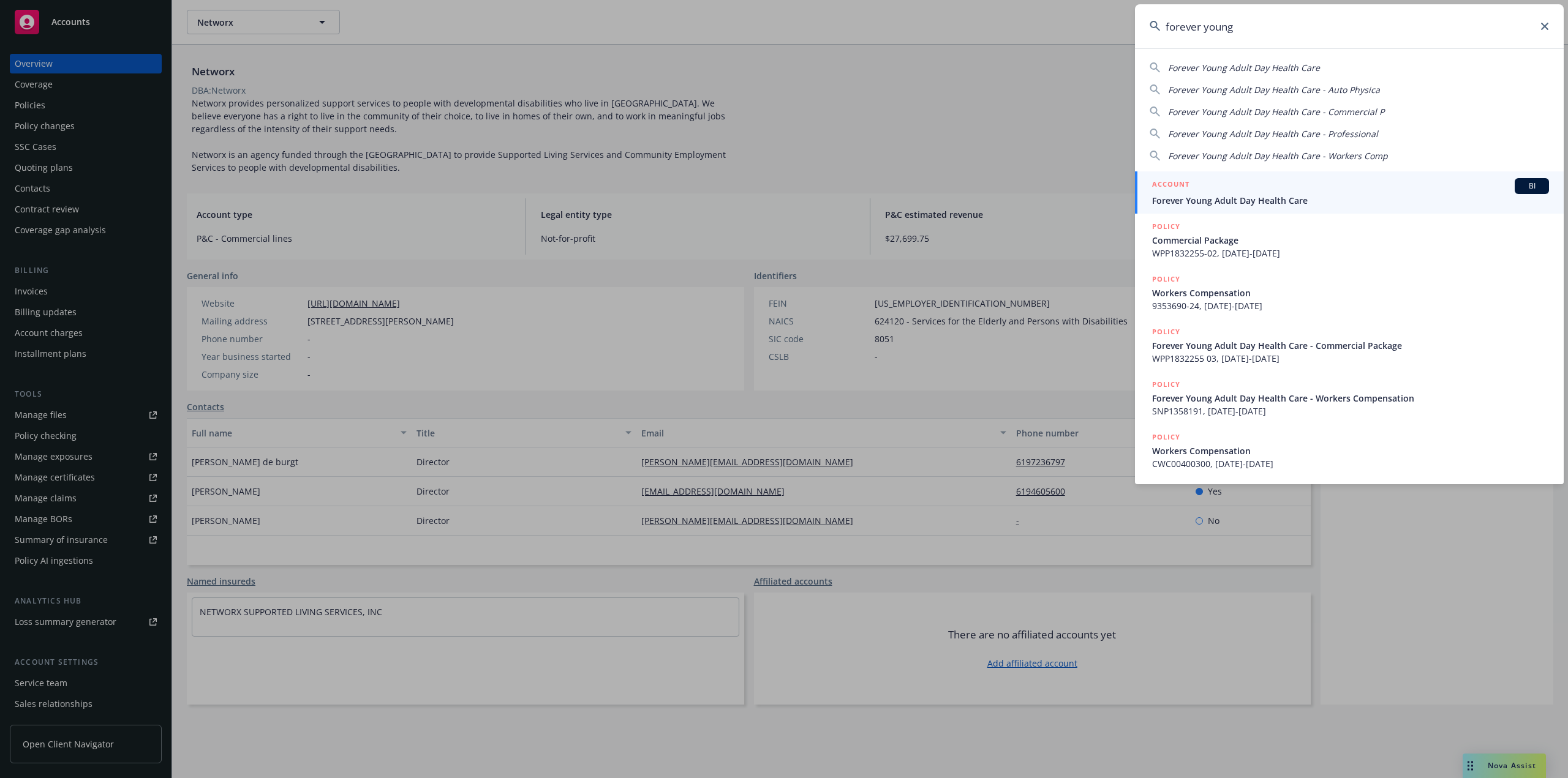
type input "forever young"
click at [1245, 200] on span "Forever Young Adult Day Health Care" at bounding box center [1350, 200] width 397 height 13
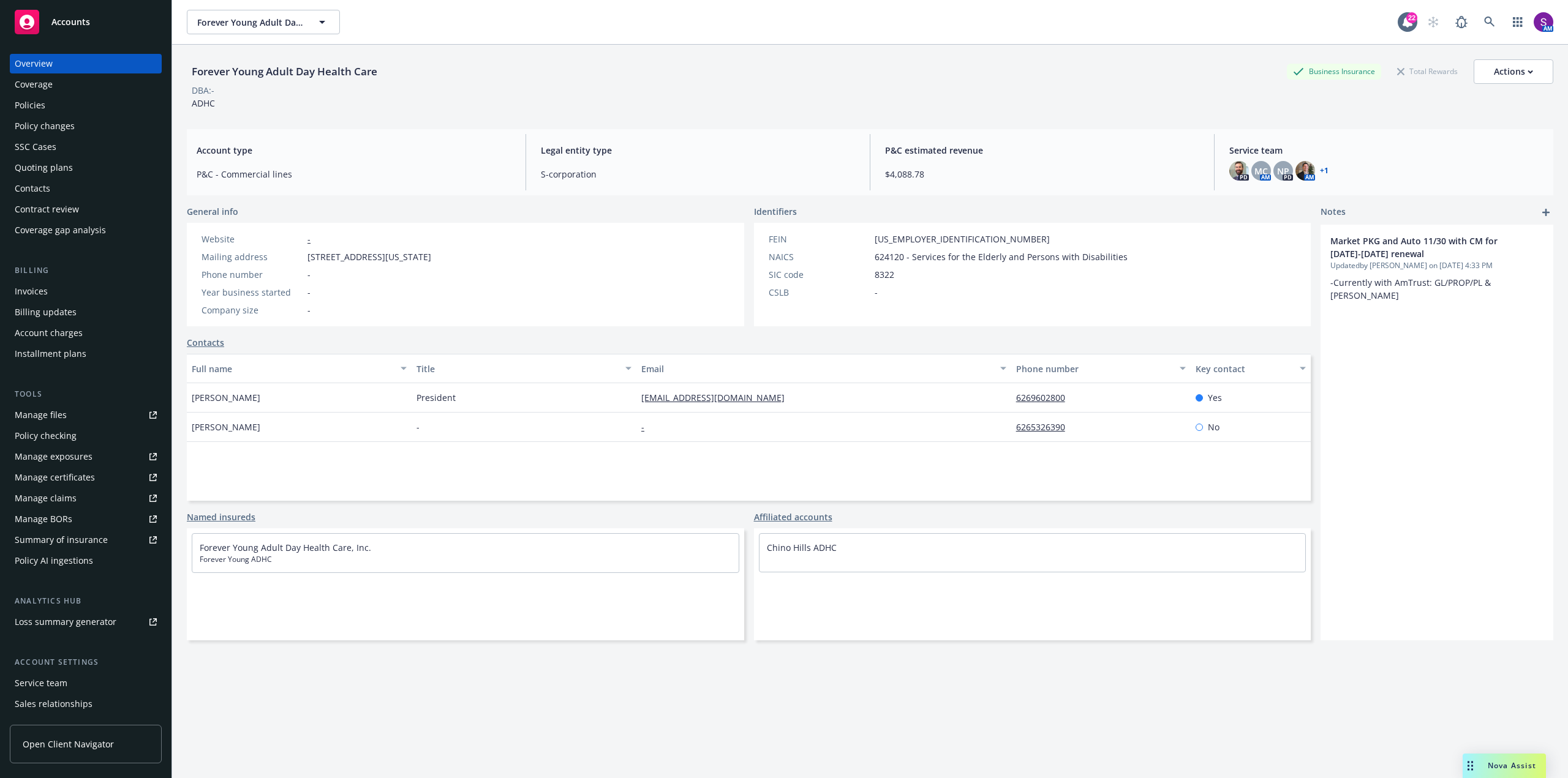
click at [49, 102] on div "Policies" at bounding box center [86, 105] width 142 height 20
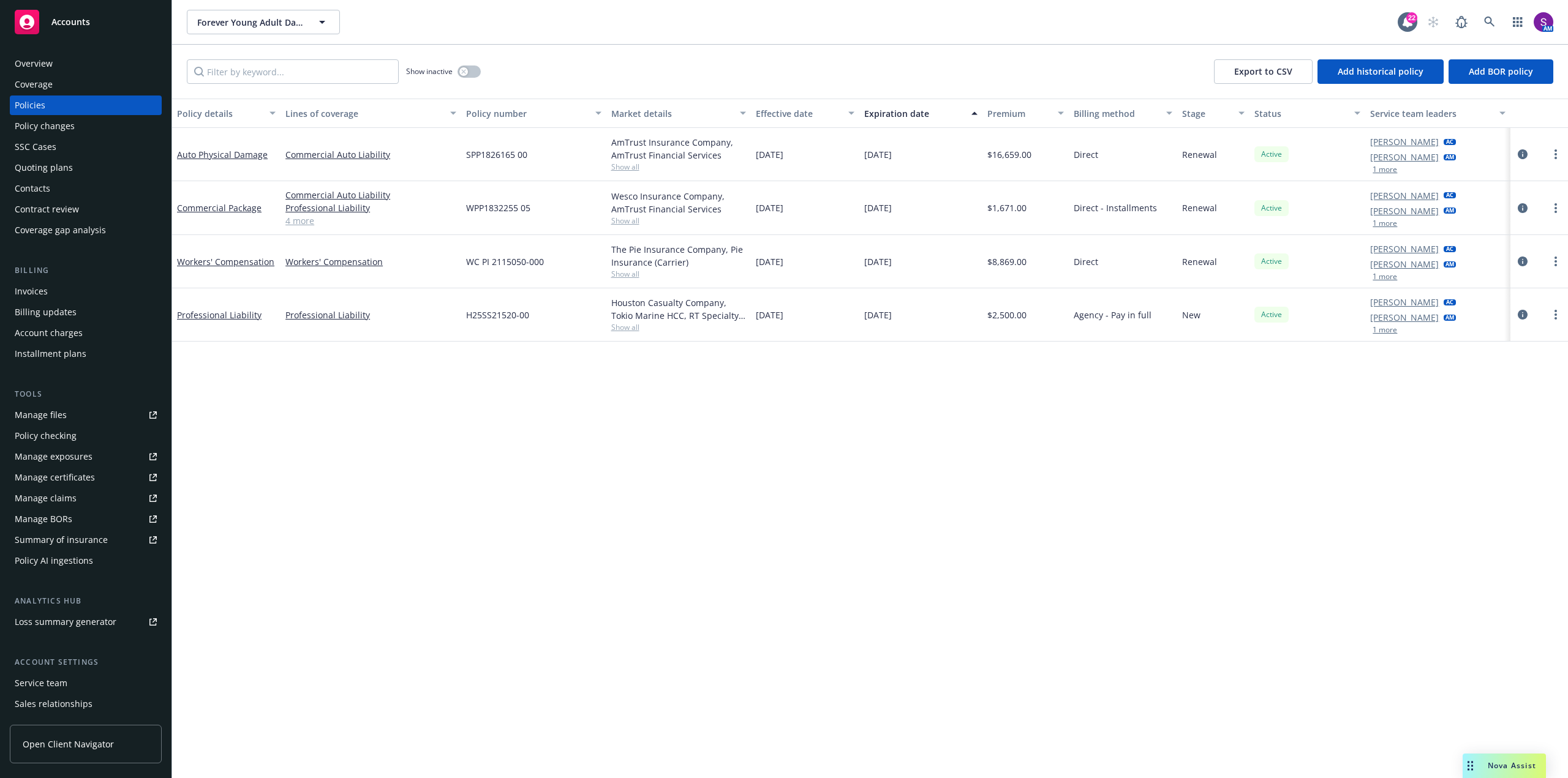
click at [1476, 22] on div "AM" at bounding box center [1487, 22] width 132 height 25
click at [1480, 22] on link at bounding box center [1490, 22] width 25 height 25
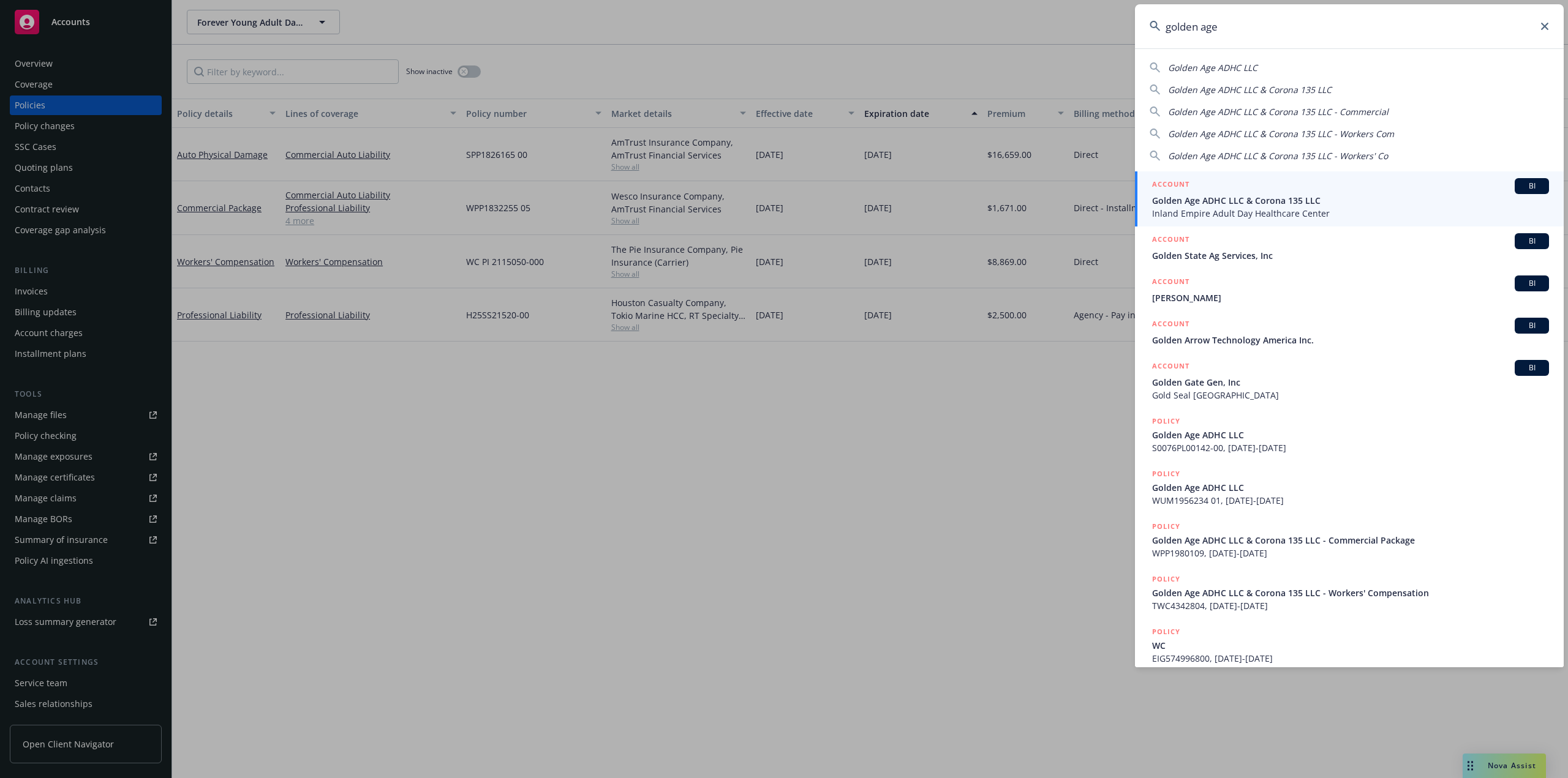
type input "golden age"
click at [1224, 205] on span "Golden Age ADHC LLC & Corona 135 LLC" at bounding box center [1350, 200] width 397 height 13
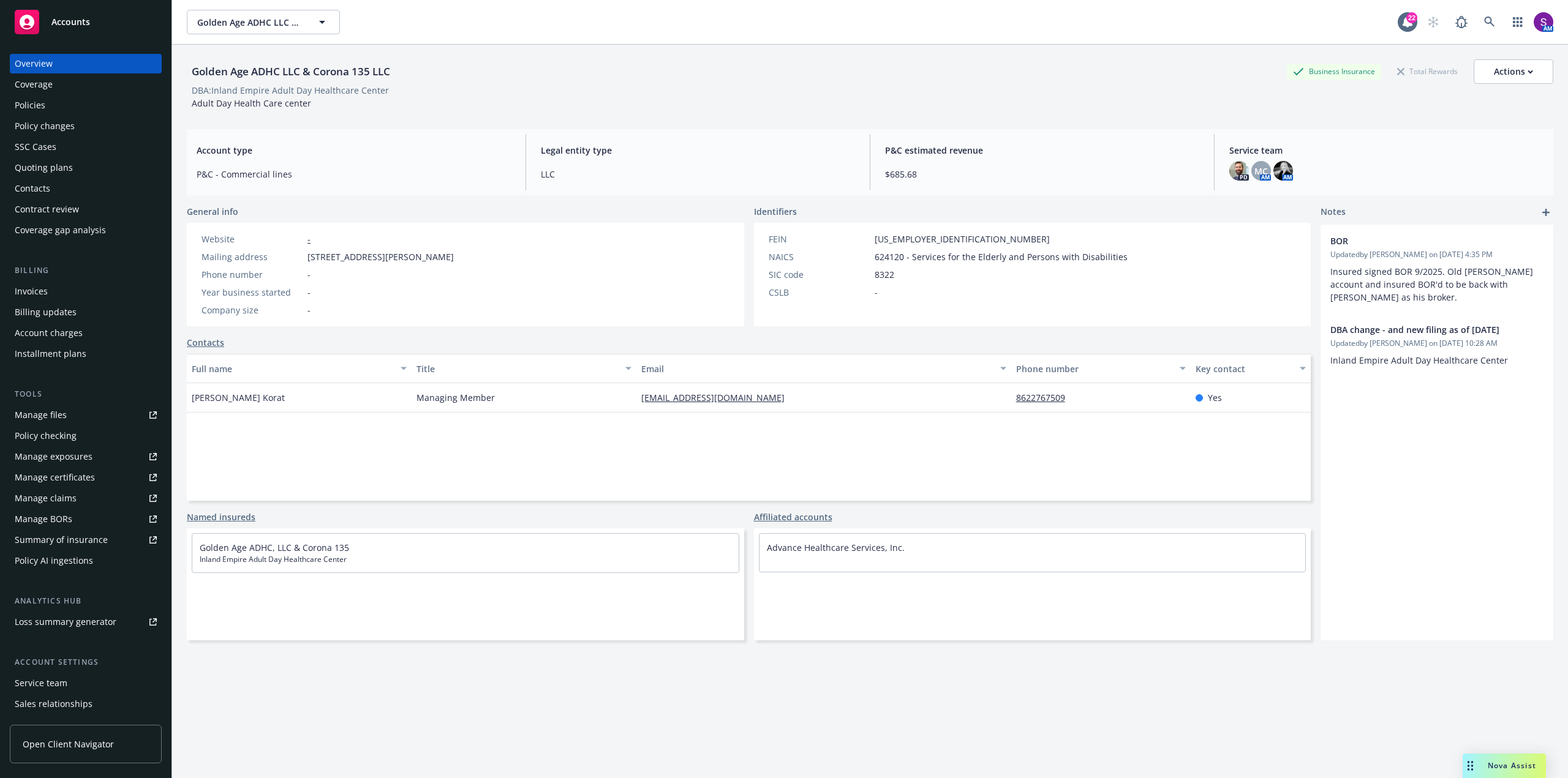
click at [49, 105] on div "Policies" at bounding box center [86, 105] width 142 height 20
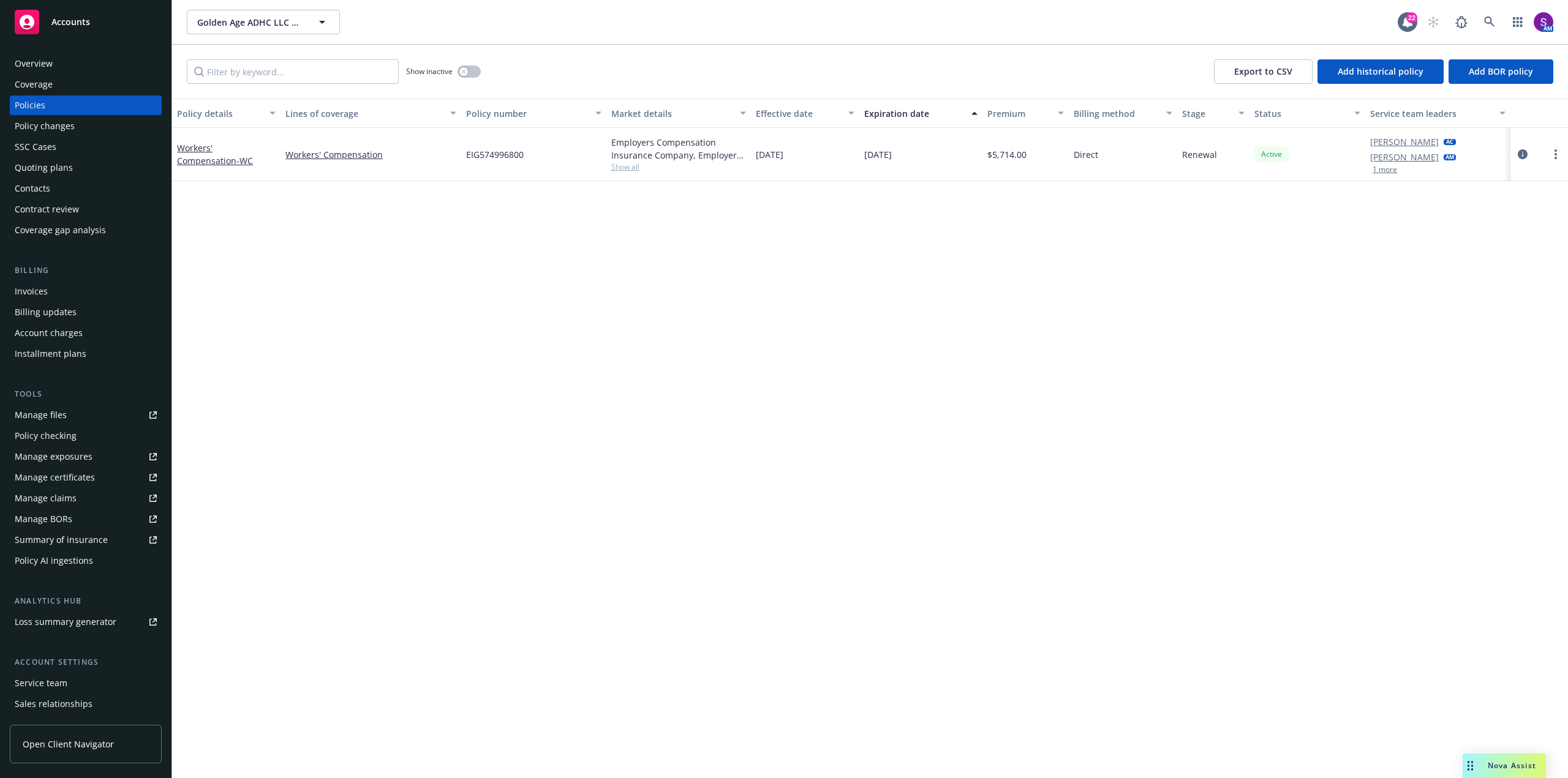
click at [45, 290] on div "Invoices" at bounding box center [31, 292] width 33 height 20
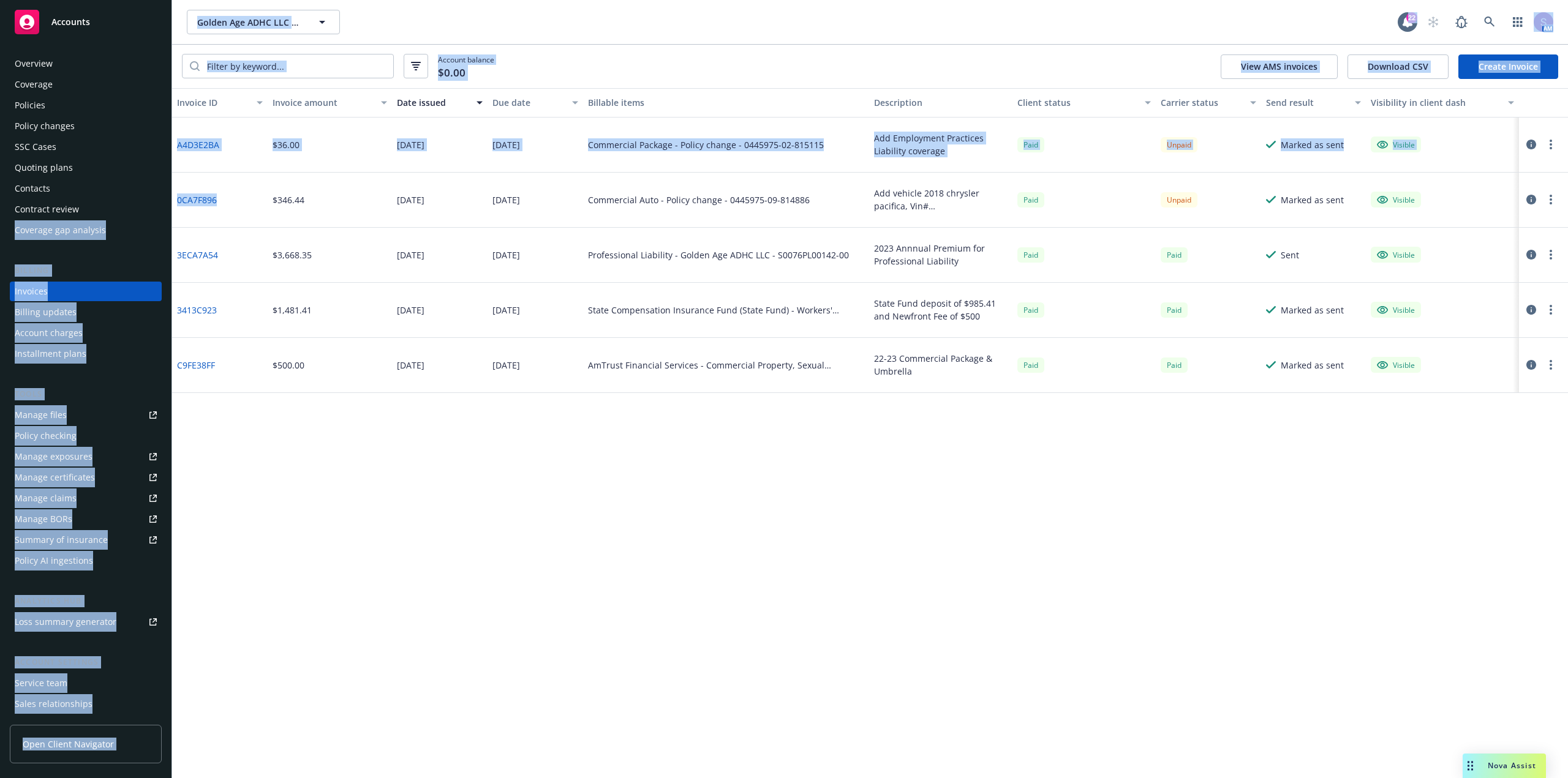
drag, startPoint x: 242, startPoint y: 205, endPoint x: 170, endPoint y: 203, distance: 72.0
click at [170, 203] on div "Accounts Overview Coverage Policies Policy changes SSC Cases Quoting plans Cont…" at bounding box center [784, 389] width 1568 height 778
click at [230, 211] on div "0CA7F896" at bounding box center [220, 200] width 96 height 55
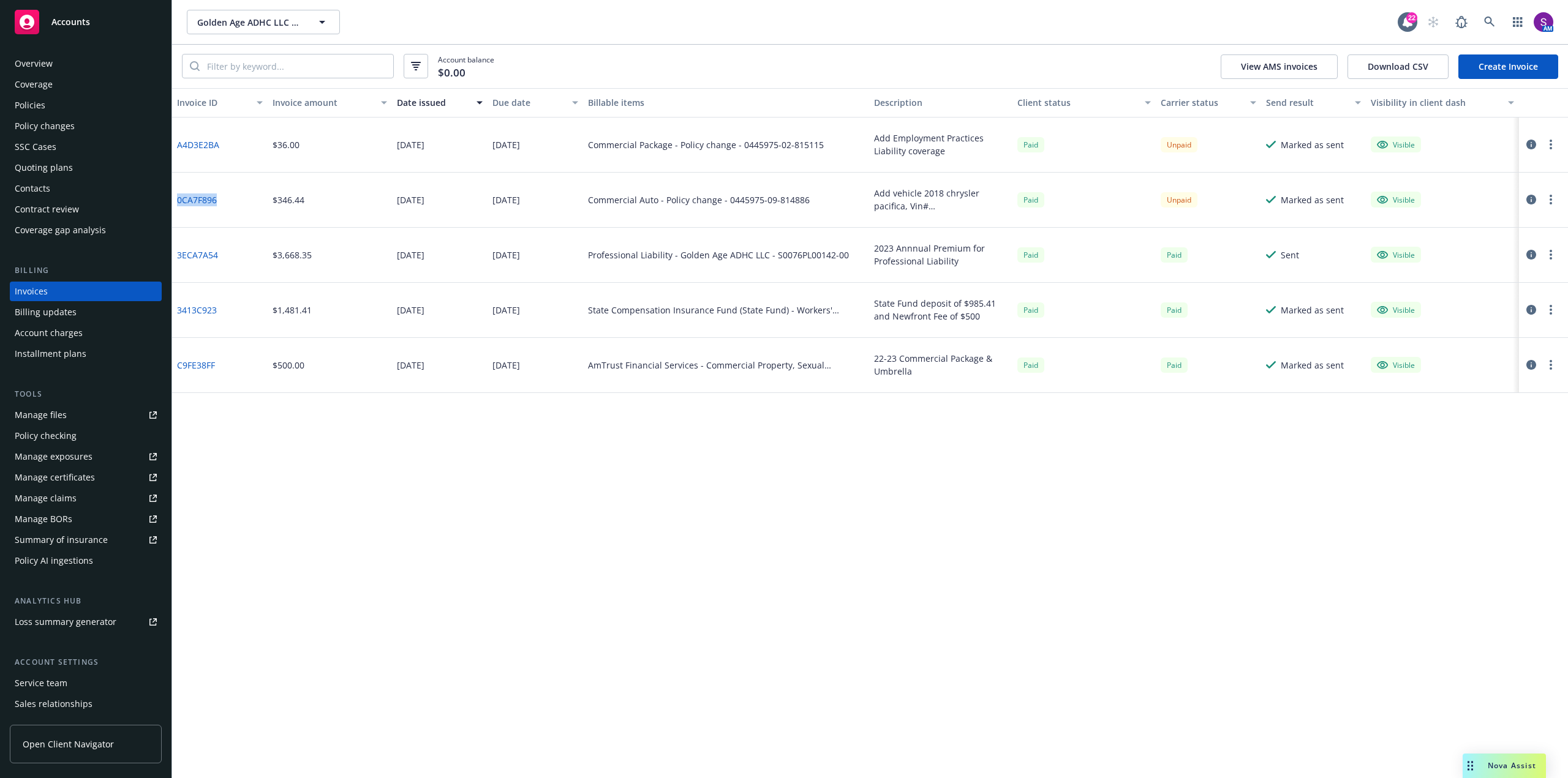
drag, startPoint x: 212, startPoint y: 205, endPoint x: 173, endPoint y: 200, distance: 39.3
click at [173, 200] on div "0CA7F896" at bounding box center [220, 200] width 96 height 55
copy link "0CA7F896"
click at [1494, 21] on icon at bounding box center [1490, 22] width 11 height 11
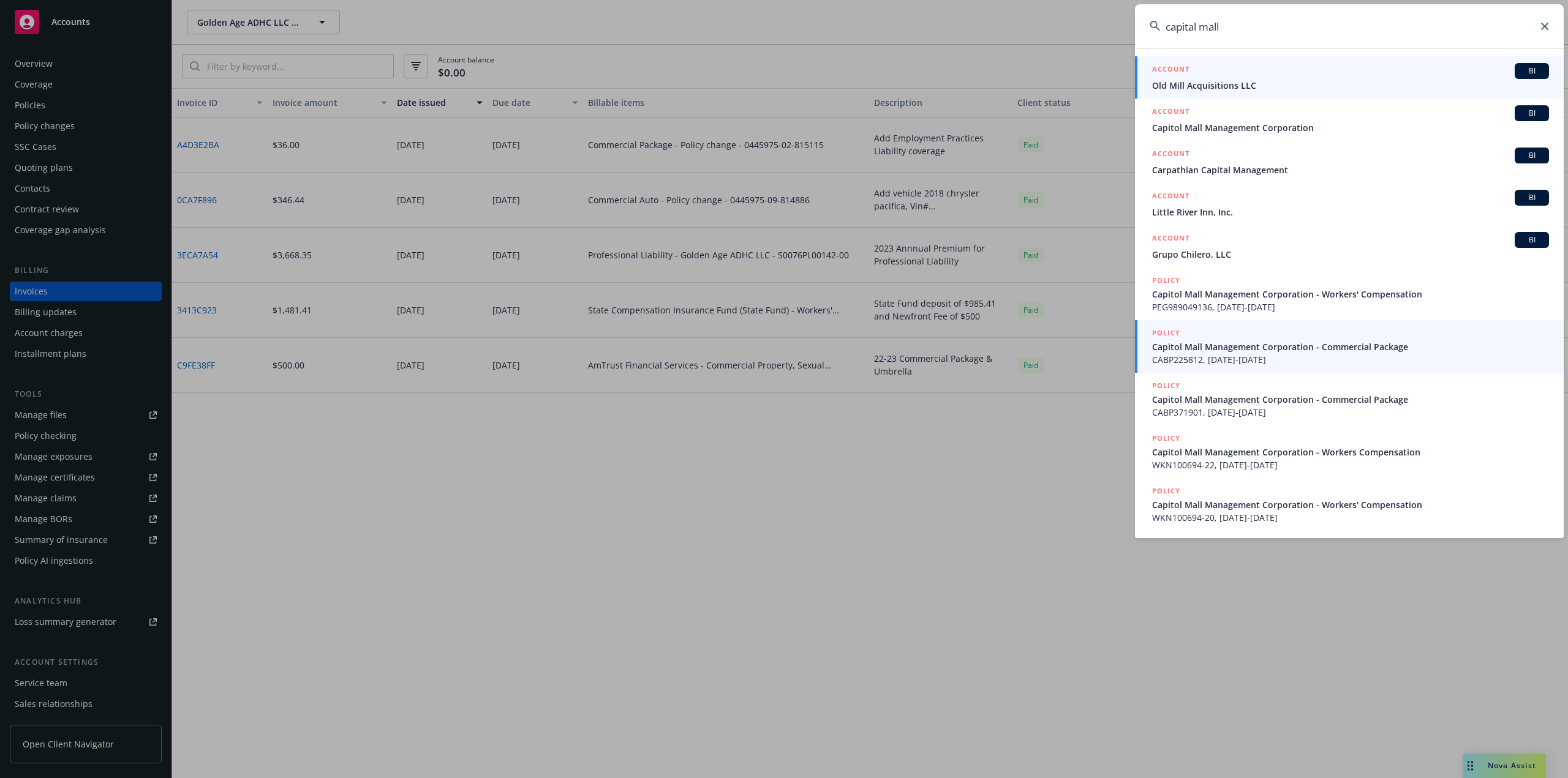
type input "capital mall"
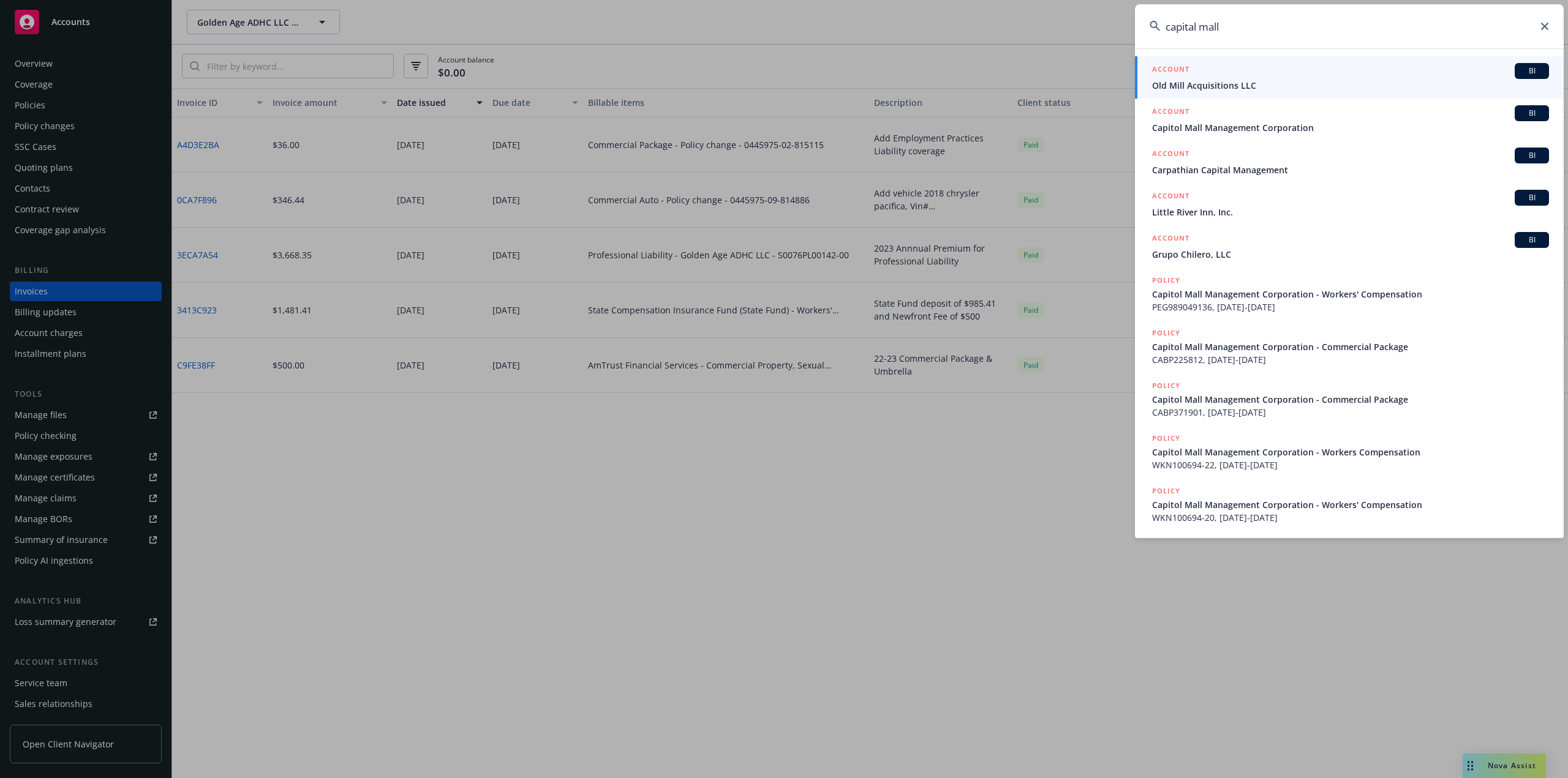
click at [1205, 346] on span "Capitol Mall Management Corporation - Commercial Package" at bounding box center [1350, 347] width 397 height 13
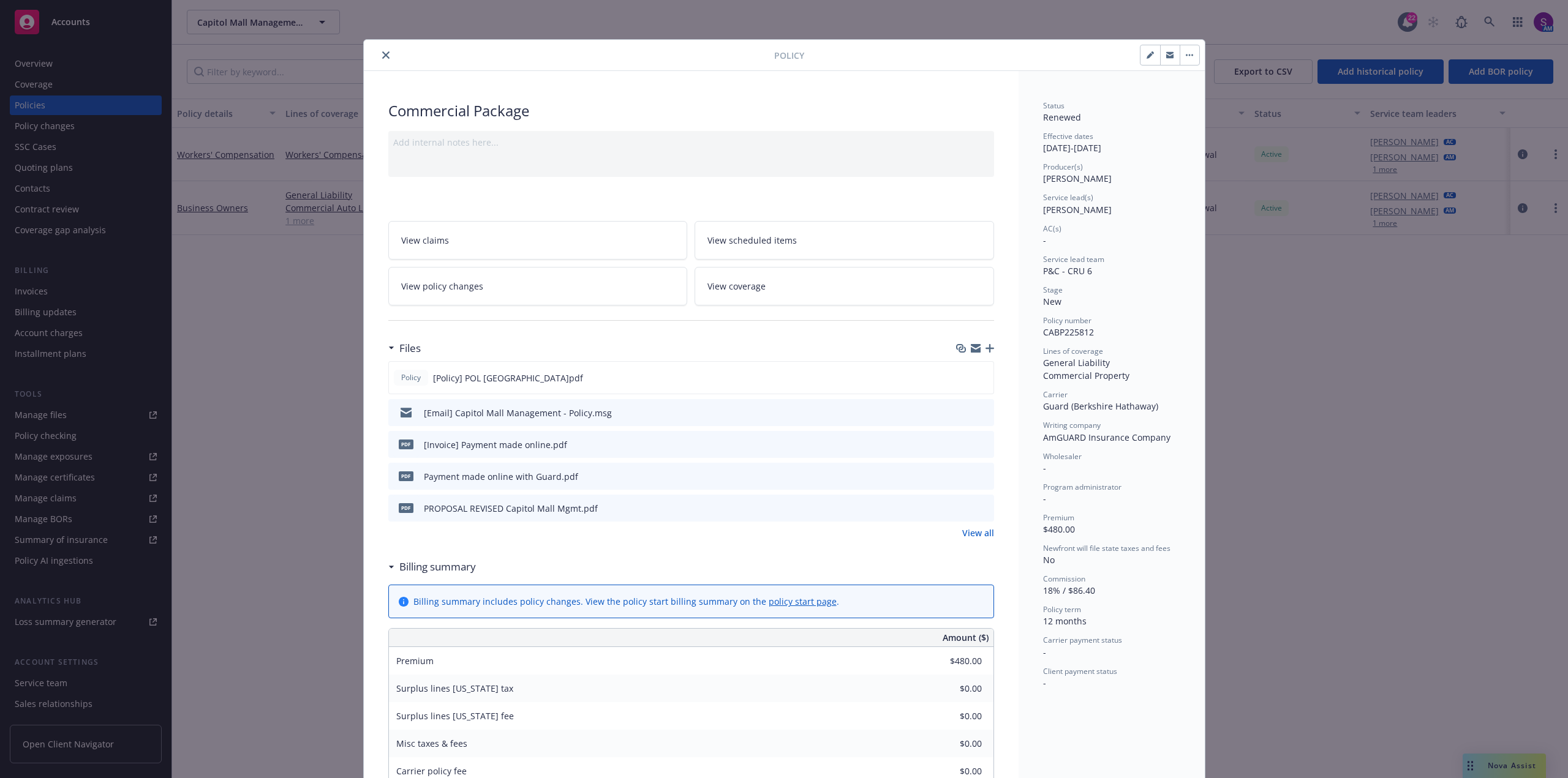
click at [384, 53] on icon "close" at bounding box center [386, 55] width 7 height 7
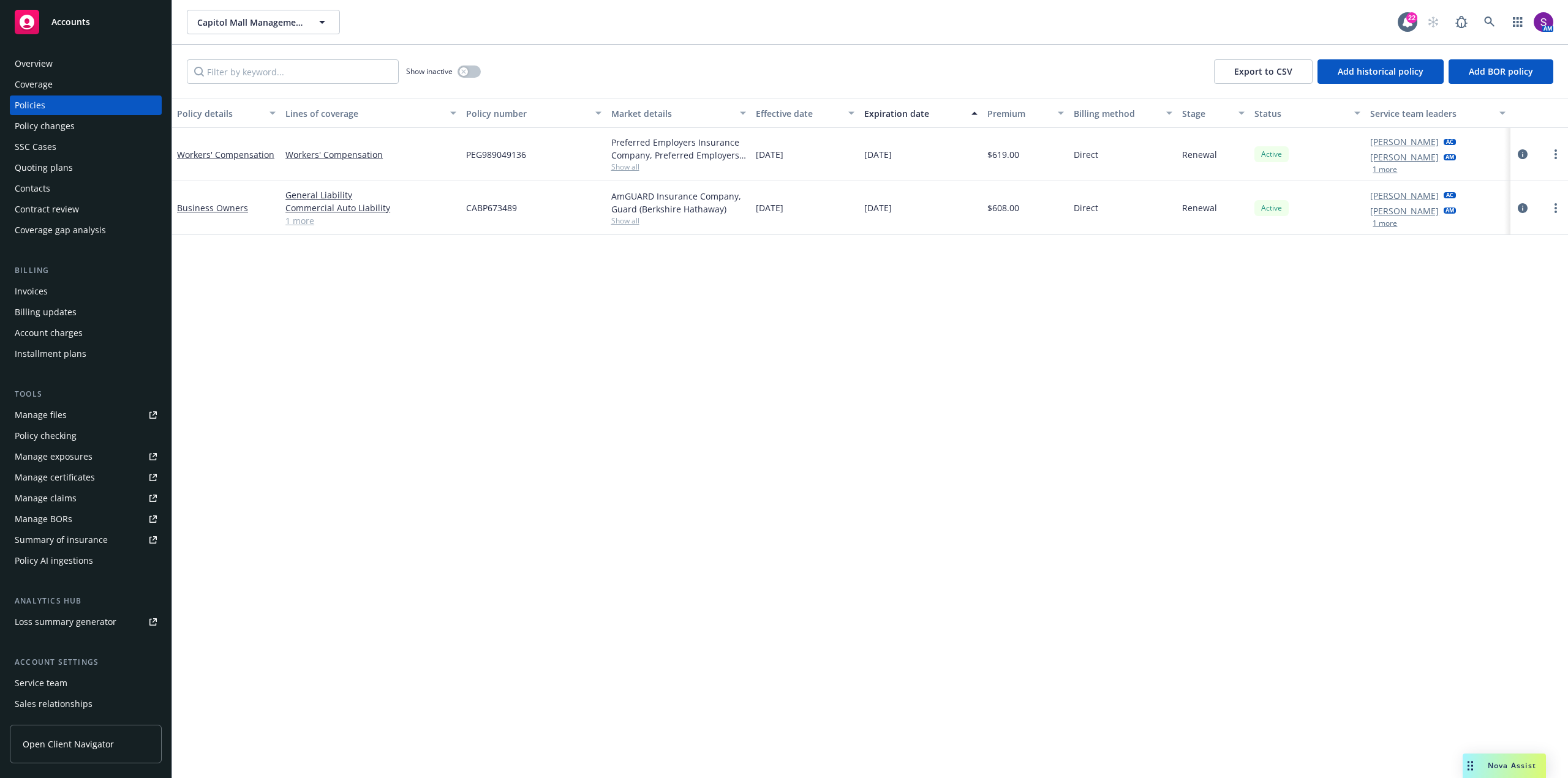
click at [368, 368] on div "Policy details Lines of coverage Policy number Market details Effective date Ex…" at bounding box center [870, 438] width 1396 height 679
click at [462, 72] on icon "button" at bounding box center [464, 72] width 5 height 5
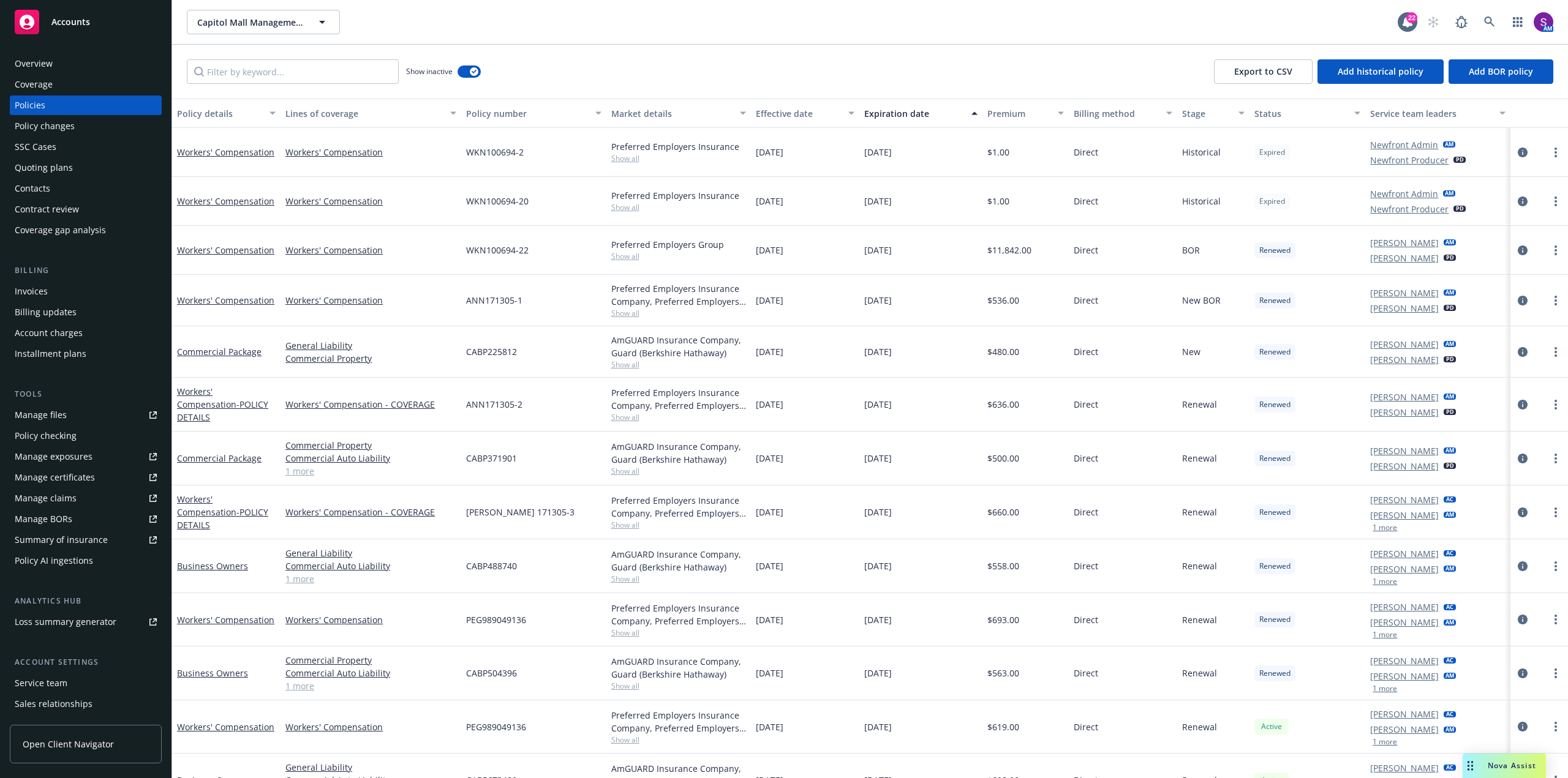
click at [96, 62] on div "Overview" at bounding box center [86, 64] width 142 height 20
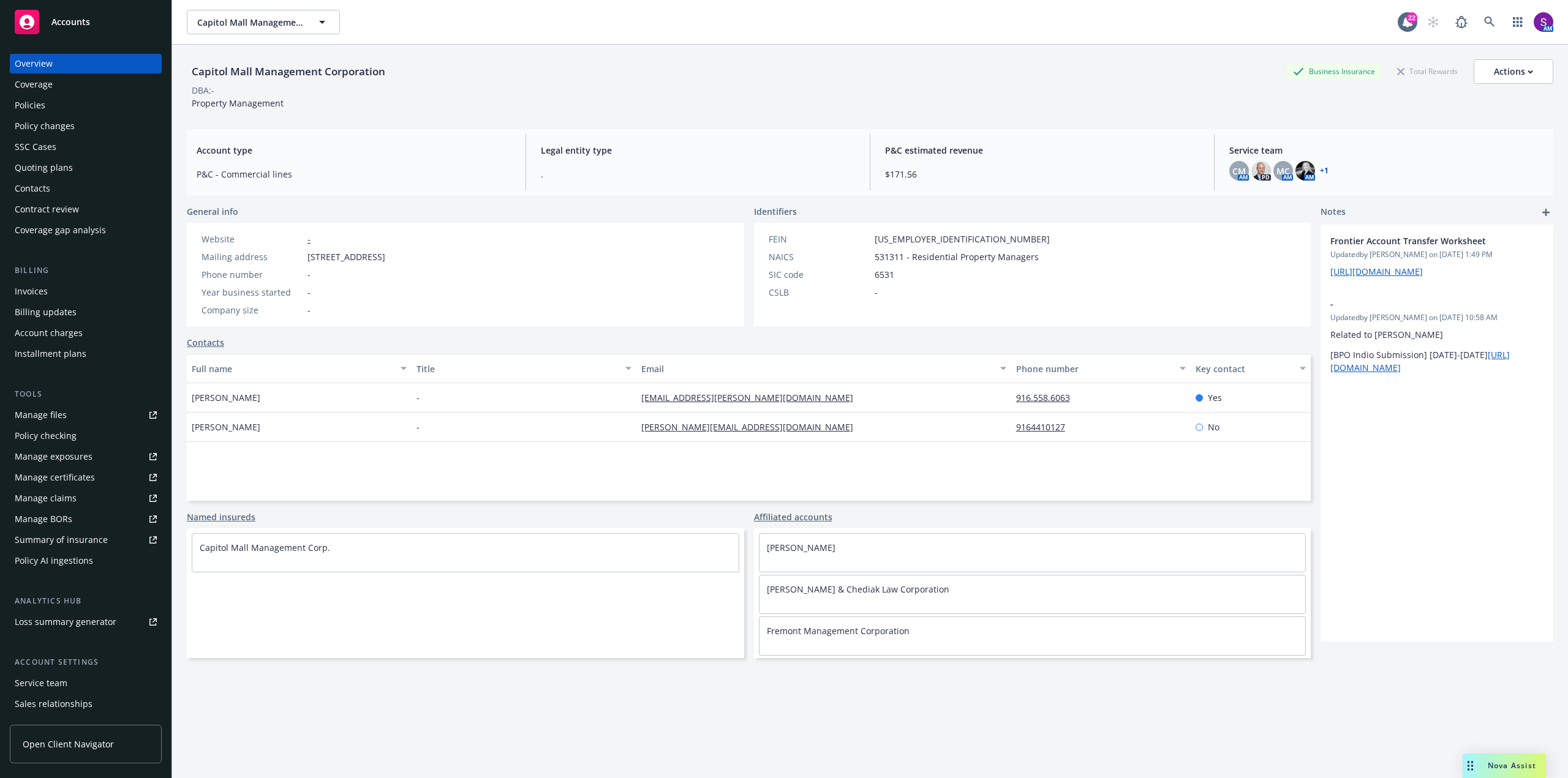
click at [57, 111] on div "Policies" at bounding box center [86, 105] width 142 height 20
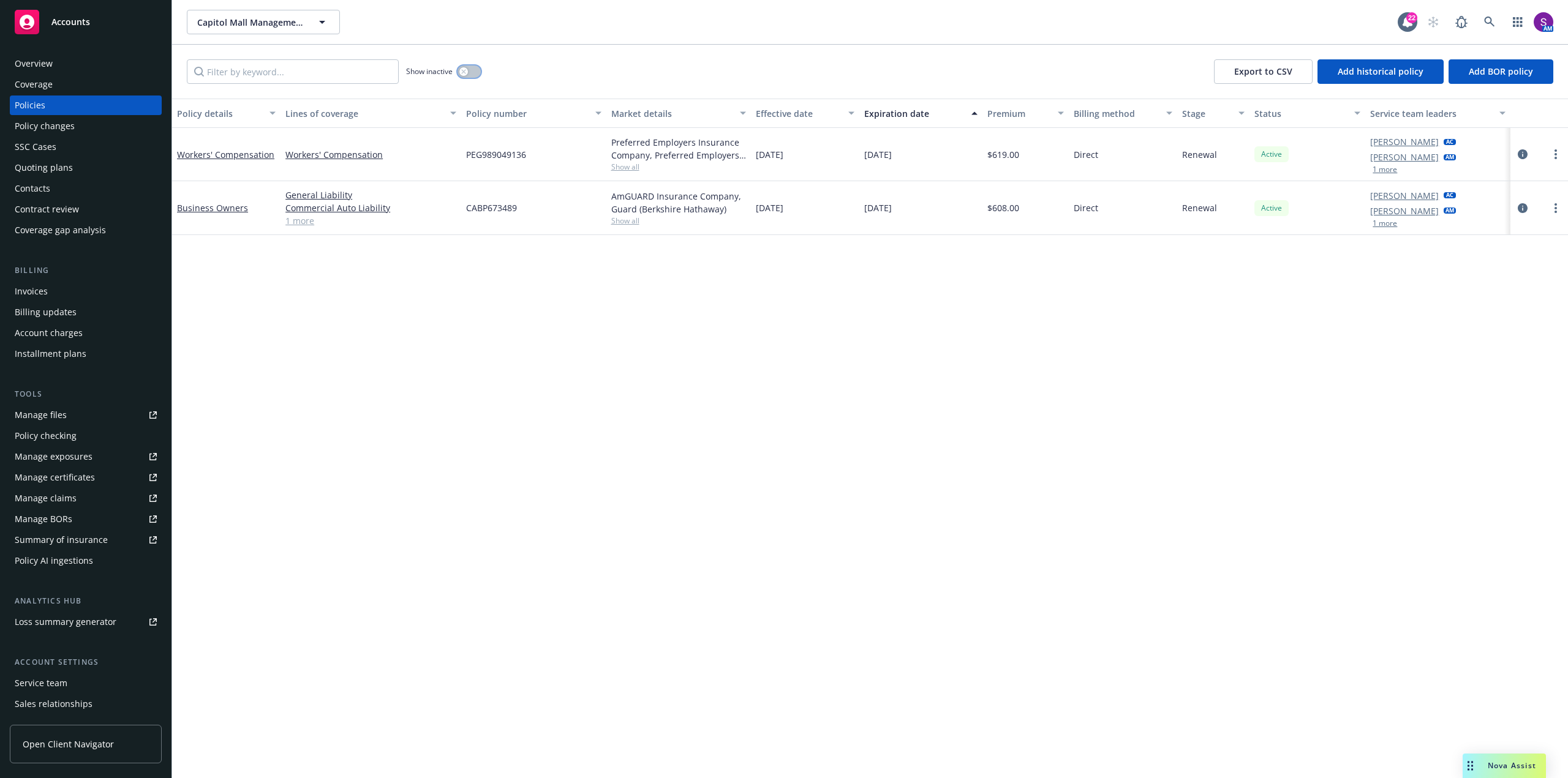
click at [463, 70] on icon "button" at bounding box center [463, 71] width 4 height 4
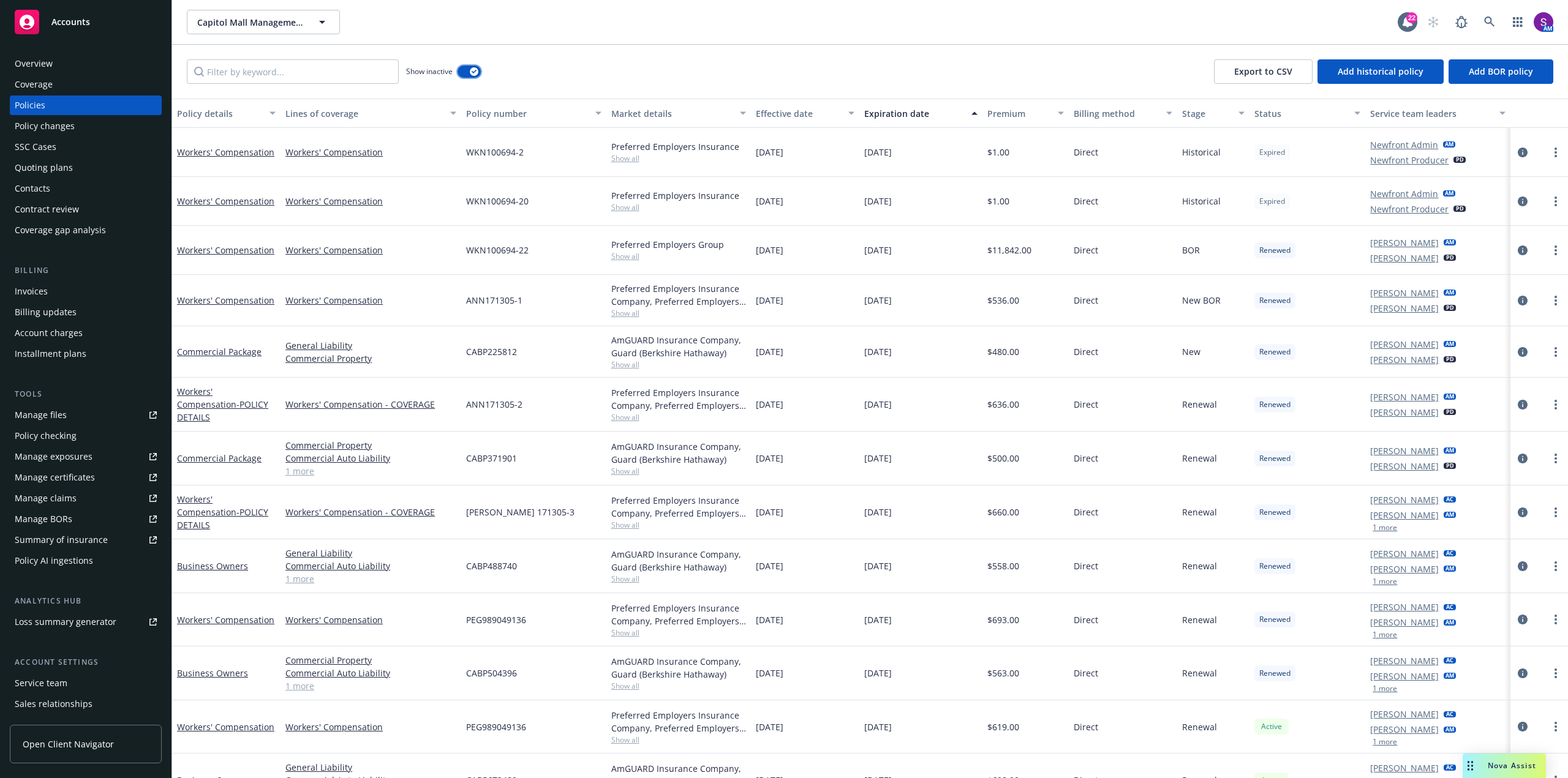
scroll to position [26, 0]
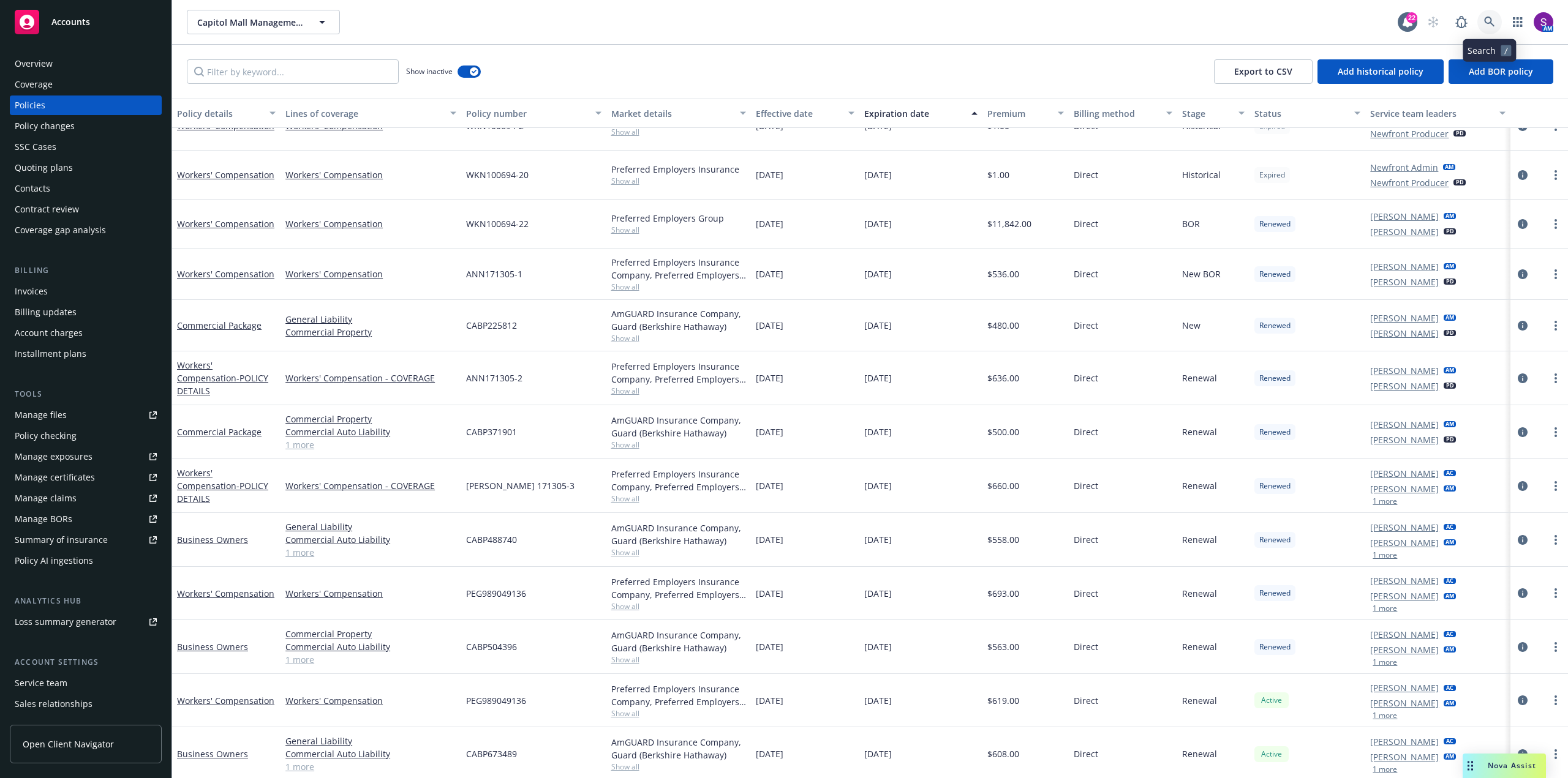
click at [1488, 17] on icon at bounding box center [1489, 21] width 10 height 10
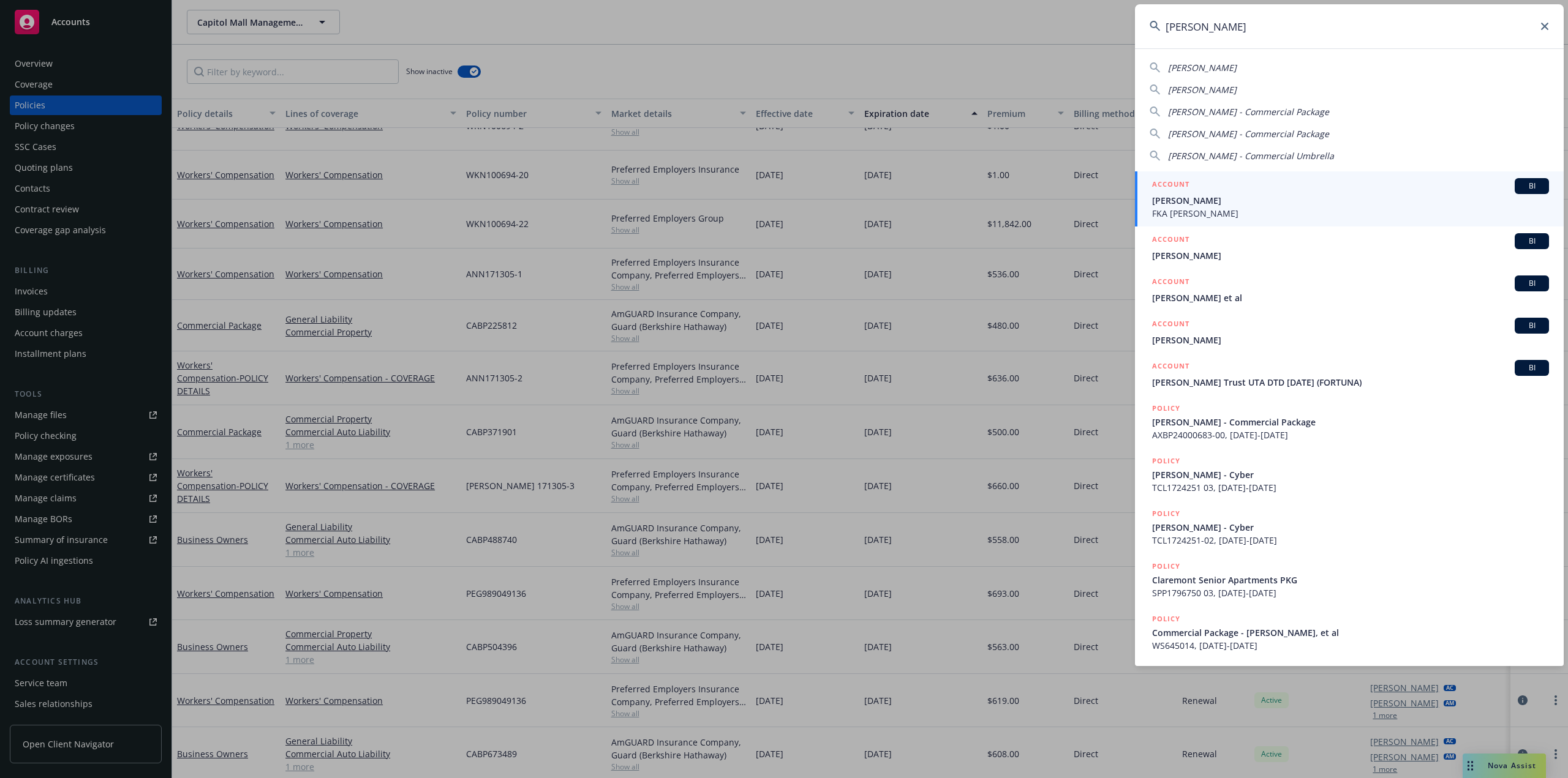
type input "[PERSON_NAME]"
click at [1222, 208] on span "FKA [PERSON_NAME]" at bounding box center [1350, 213] width 397 height 13
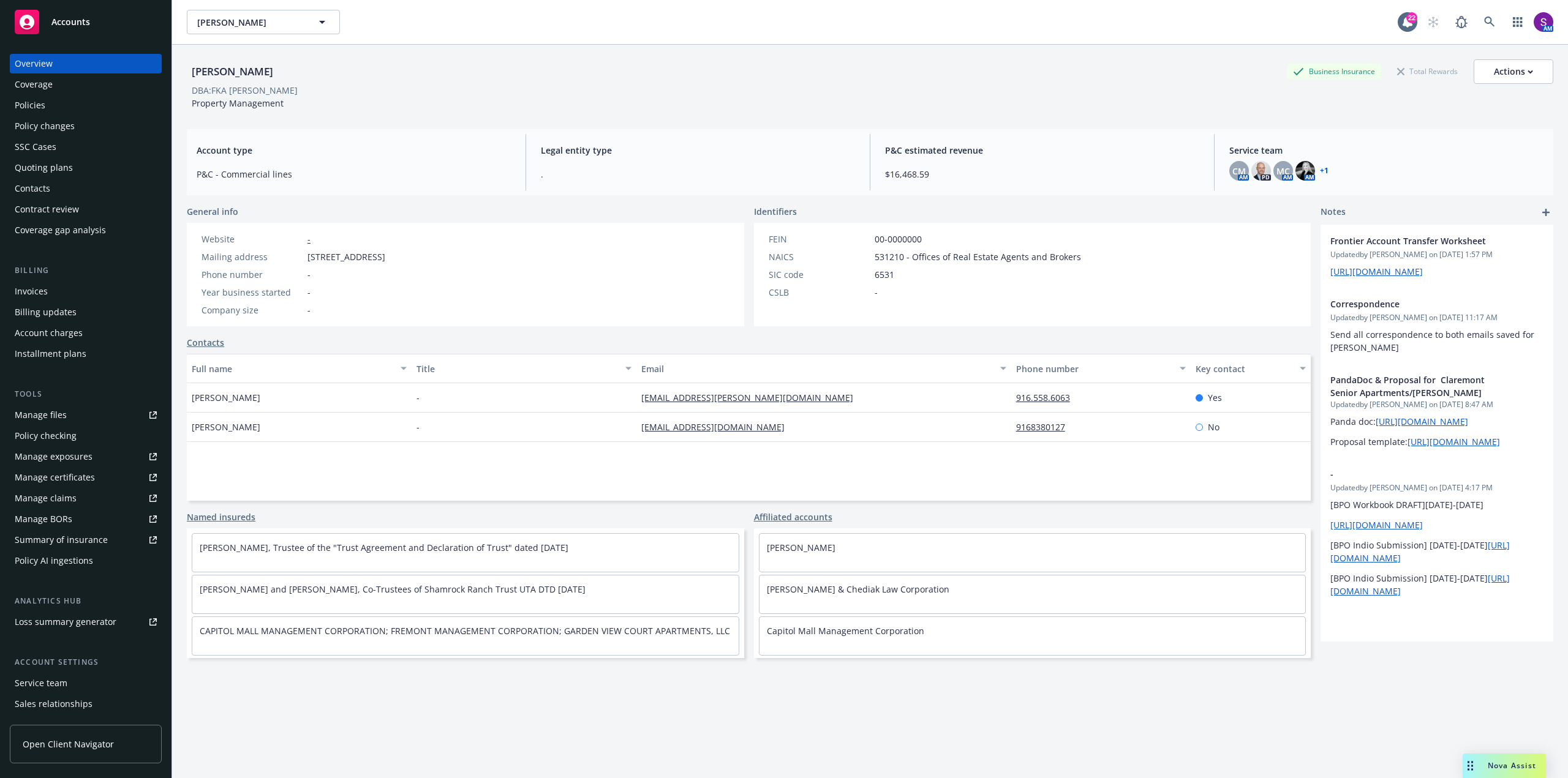
click at [56, 109] on div "Policies" at bounding box center [86, 105] width 142 height 20
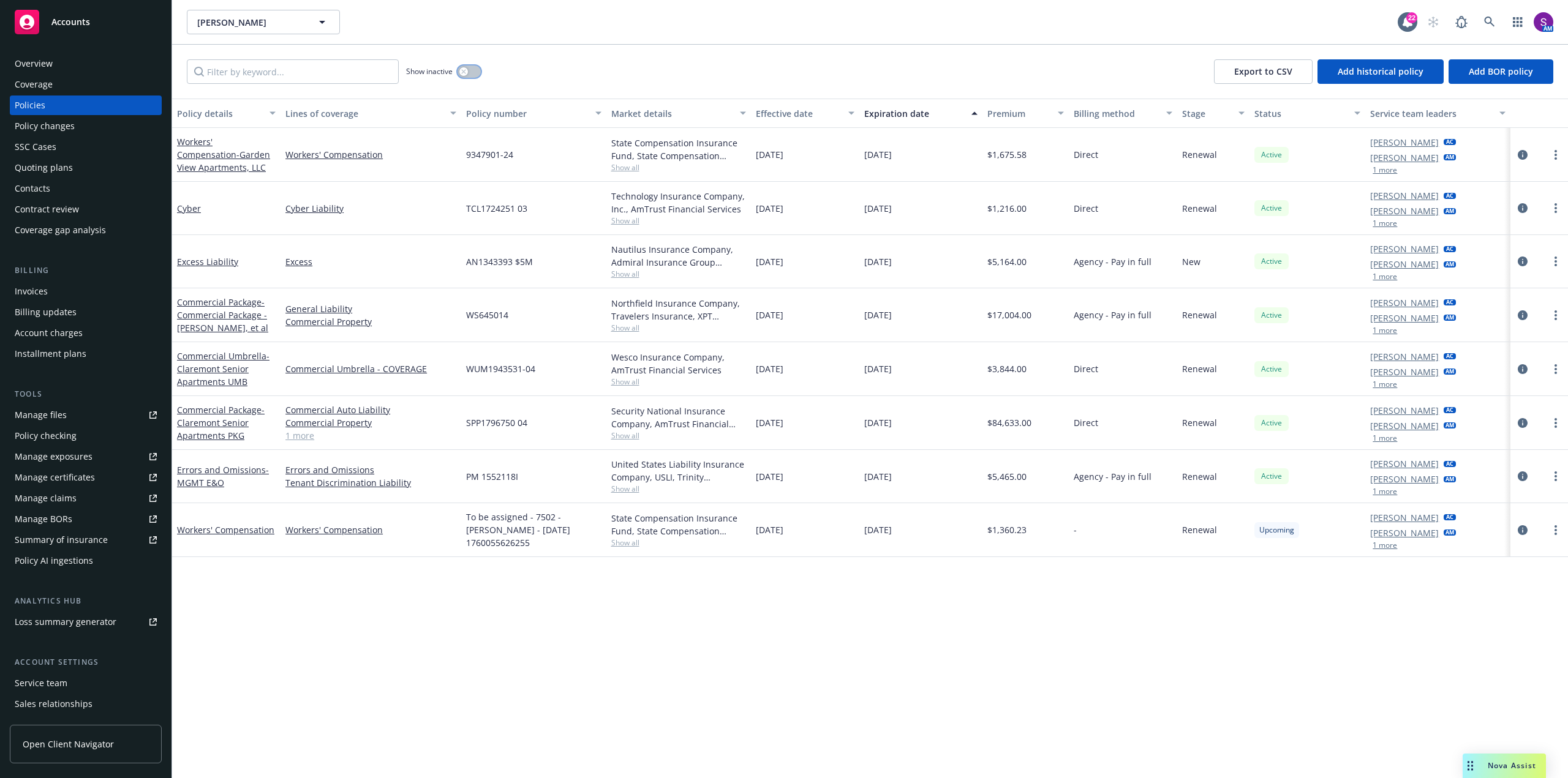
click at [466, 75] on div "button" at bounding box center [464, 72] width 9 height 9
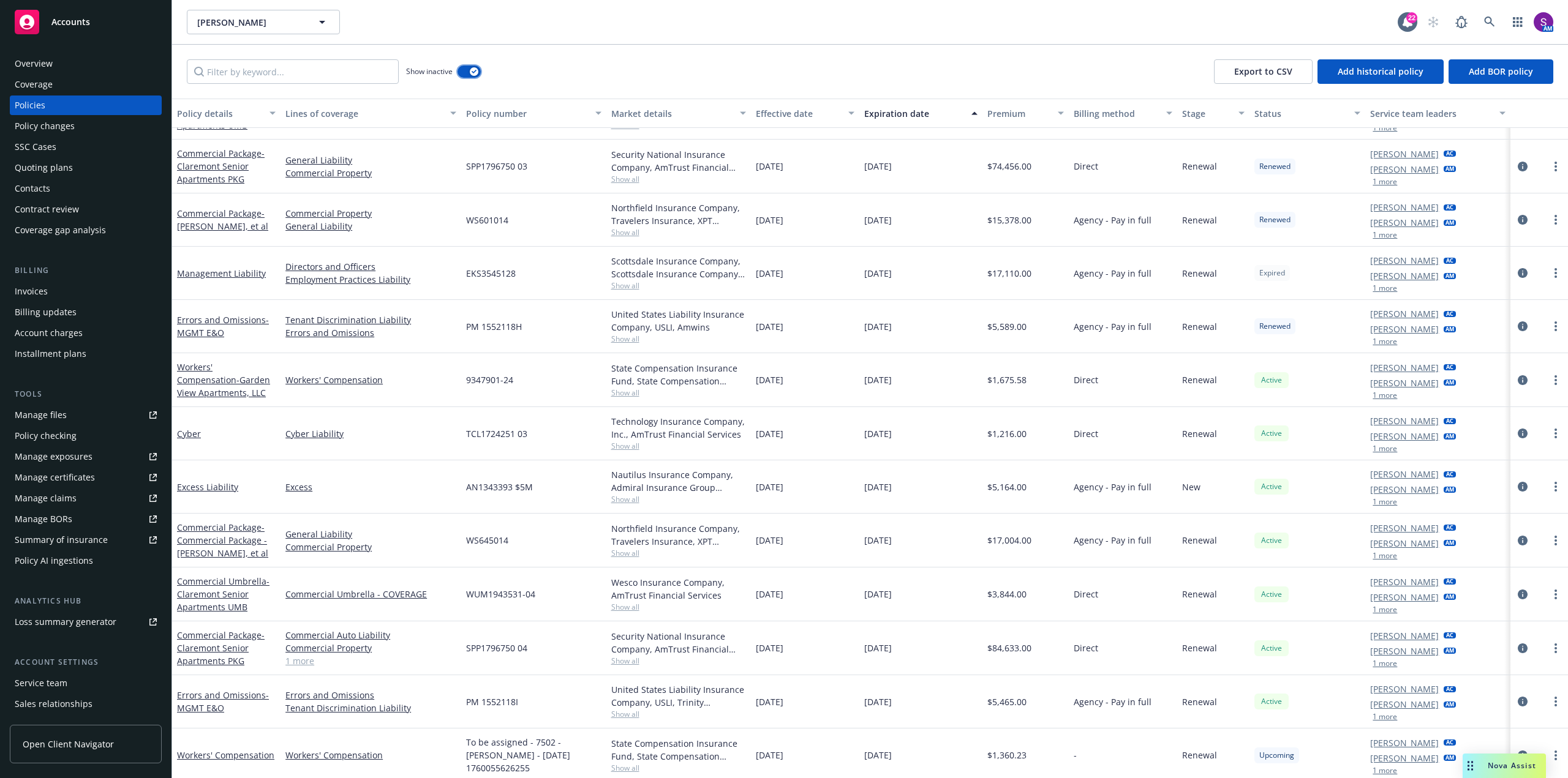
scroll to position [1320, 0]
click at [632, 285] on span "Show all" at bounding box center [679, 285] width 135 height 10
click at [1518, 273] on icon "circleInformation" at bounding box center [1523, 273] width 10 height 10
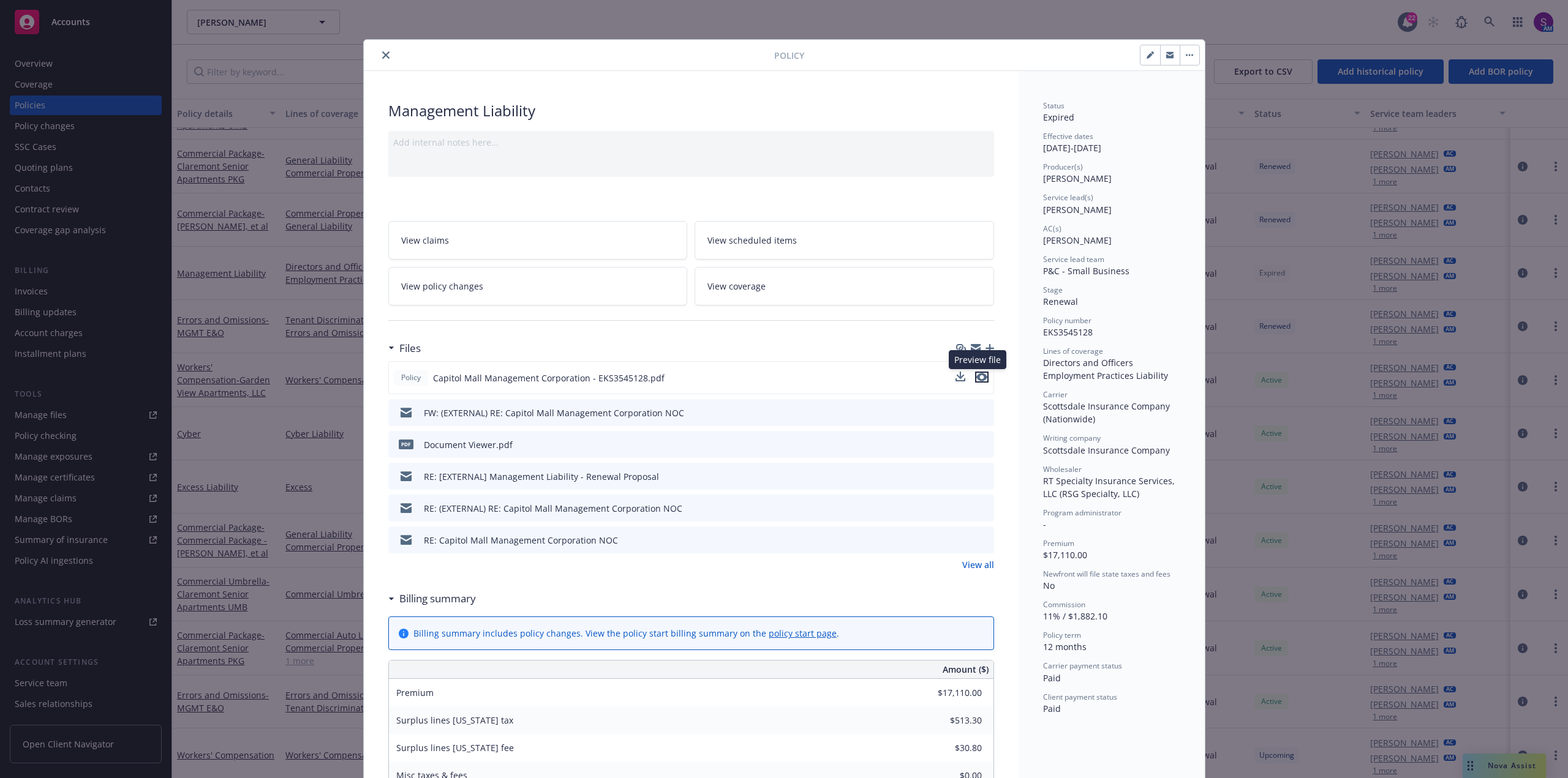
click at [978, 377] on icon "preview file" at bounding box center [982, 377] width 11 height 9
click at [382, 60] on button "close" at bounding box center [386, 55] width 15 height 15
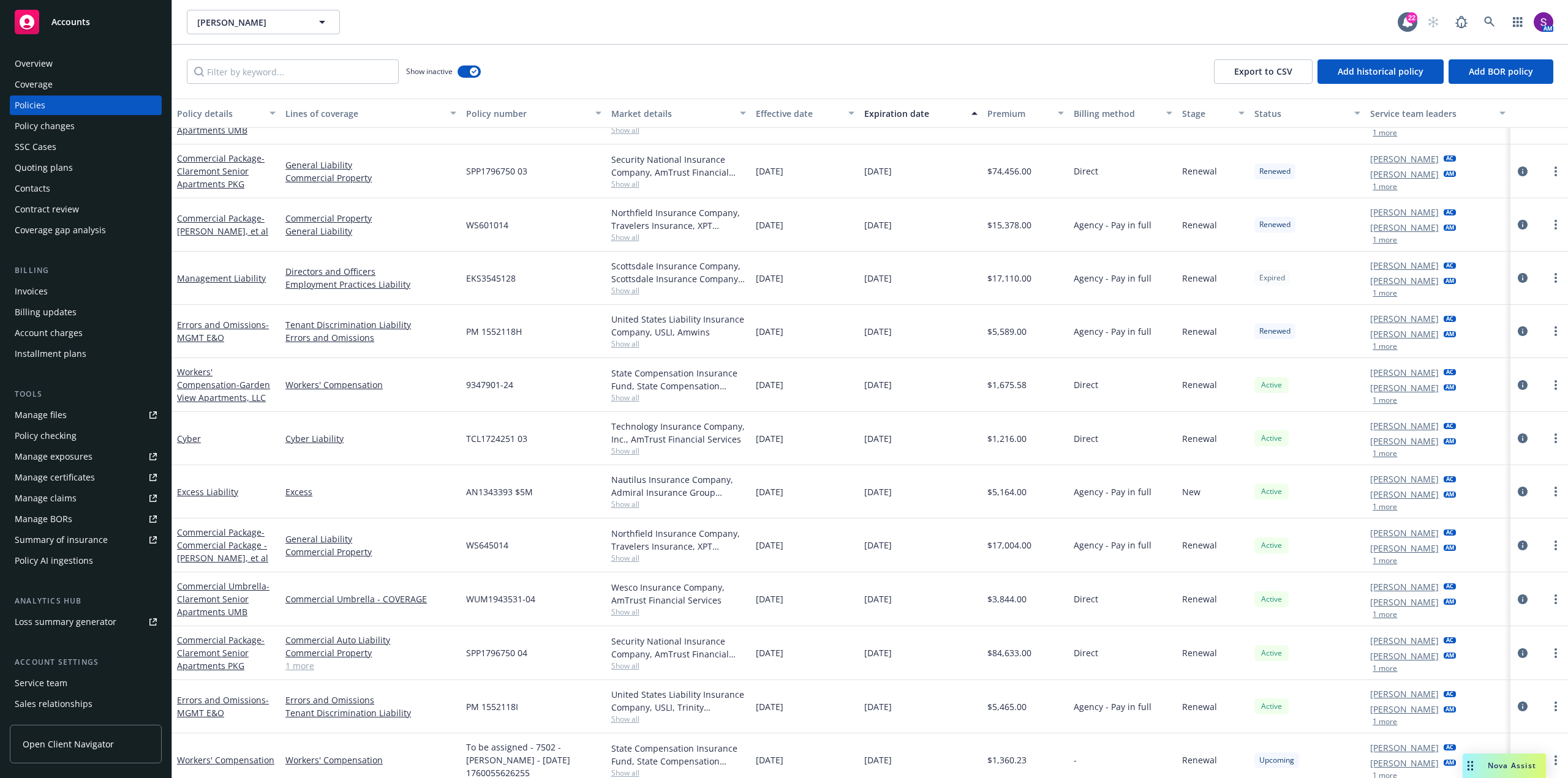
scroll to position [1198, 0]
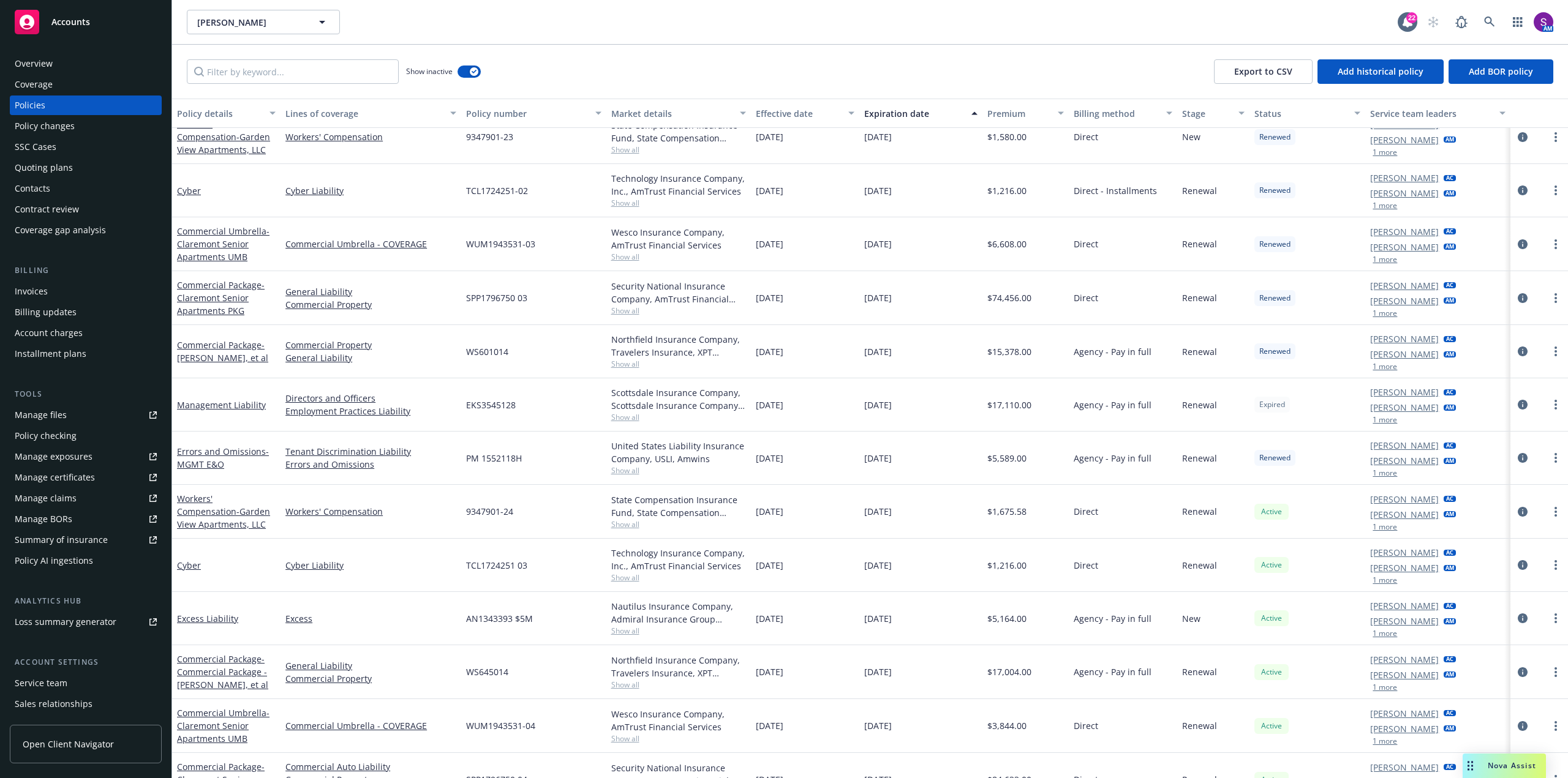
click at [75, 163] on div "Quoting plans" at bounding box center [86, 168] width 142 height 20
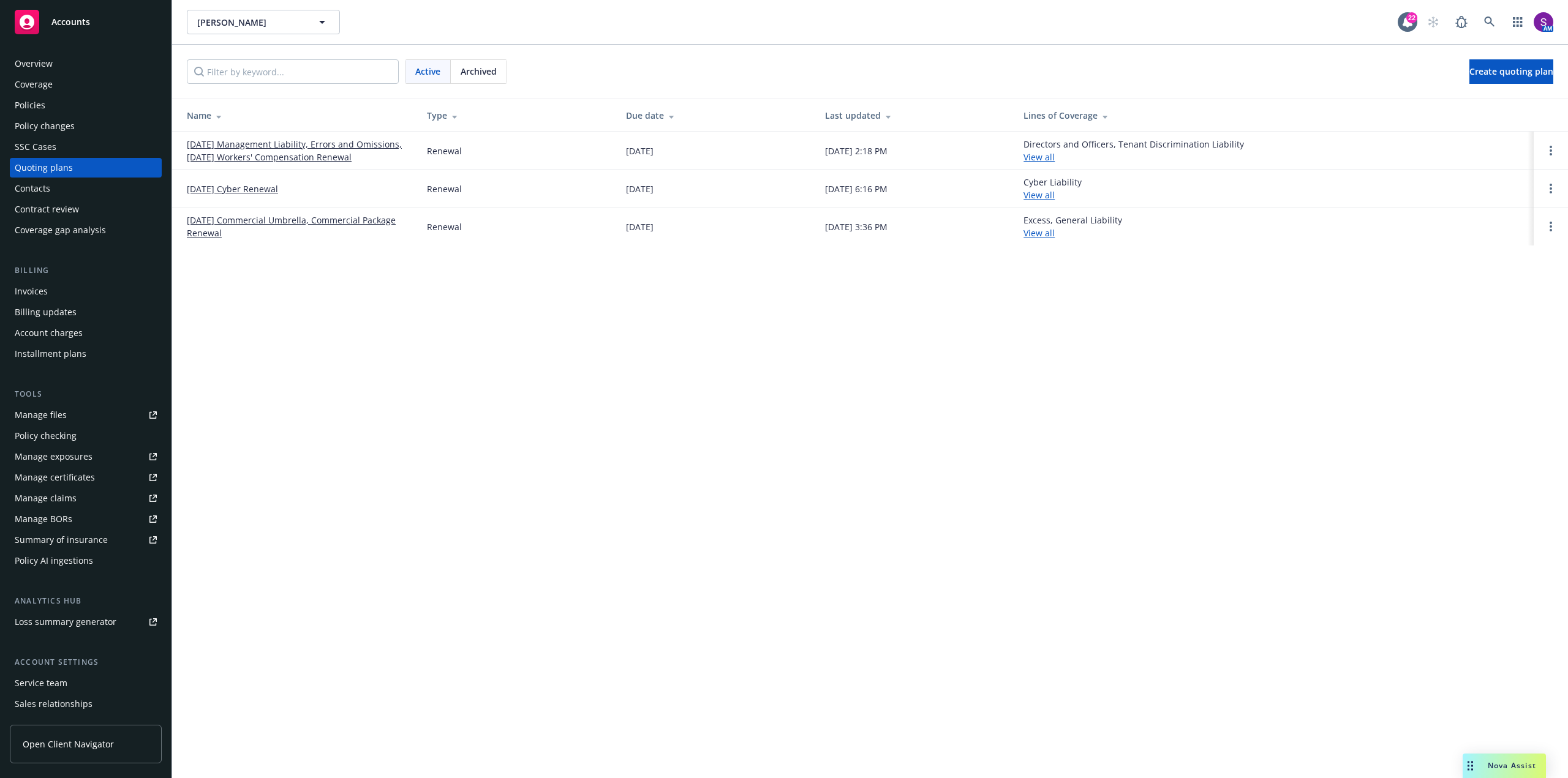
click at [296, 150] on link "[DATE] Management Liability, Errors and Omissions, [DATE] Workers' Compensation…" at bounding box center [297, 151] width 221 height 26
